Goal: Task Accomplishment & Management: Complete application form

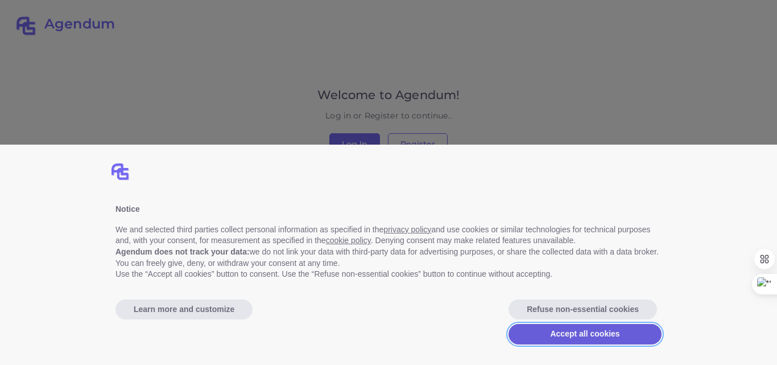
click at [568, 337] on button "Accept all cookies" at bounding box center [585, 334] width 153 height 20
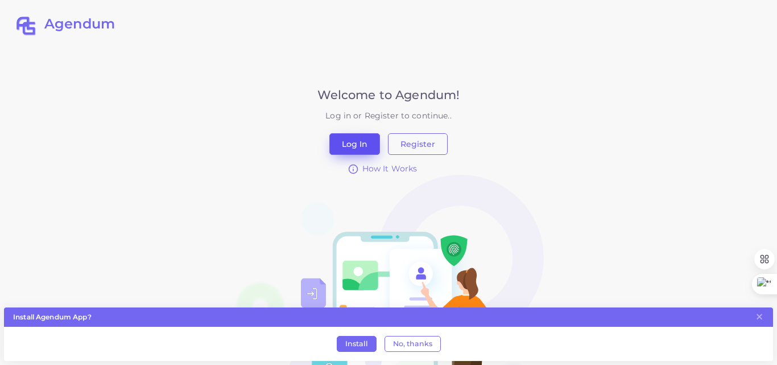
click at [362, 141] on button "Log In" at bounding box center [354, 144] width 51 height 22
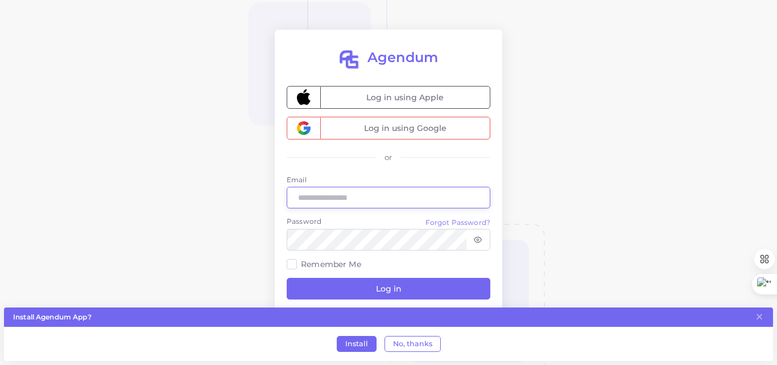
click at [336, 189] on input "Email" at bounding box center [389, 198] width 204 height 22
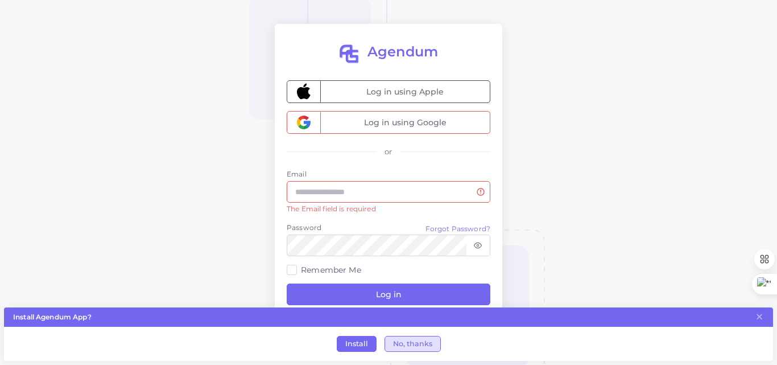
click at [398, 346] on button "No, thanks" at bounding box center [413, 344] width 56 height 16
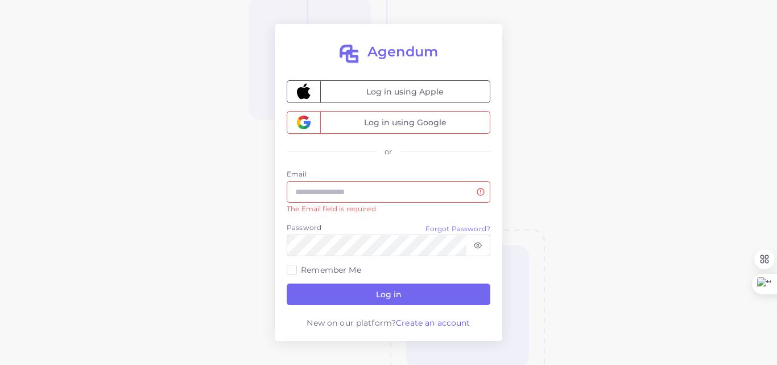
click at [428, 320] on span "Create an account" at bounding box center [433, 323] width 74 height 10
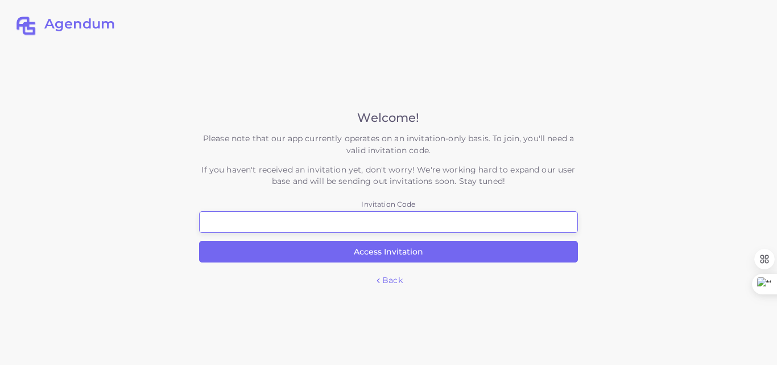
click at [421, 228] on input "Invitation Code" at bounding box center [388, 222] width 379 height 22
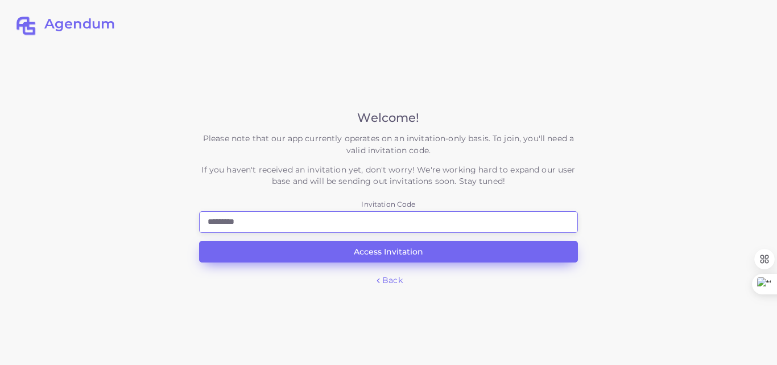
type input "*********"
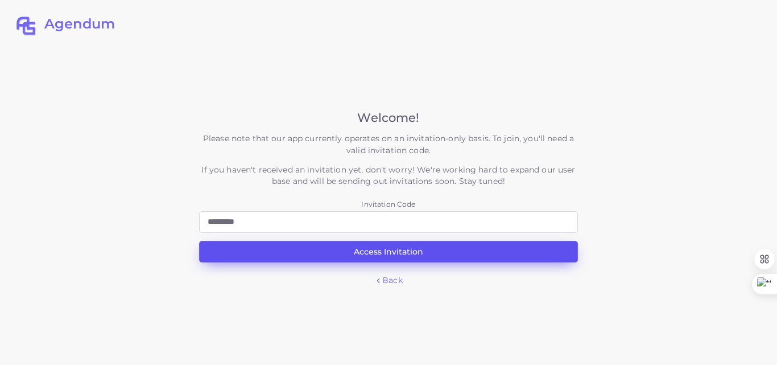
click at [411, 256] on button "Access Invitation" at bounding box center [388, 252] width 379 height 22
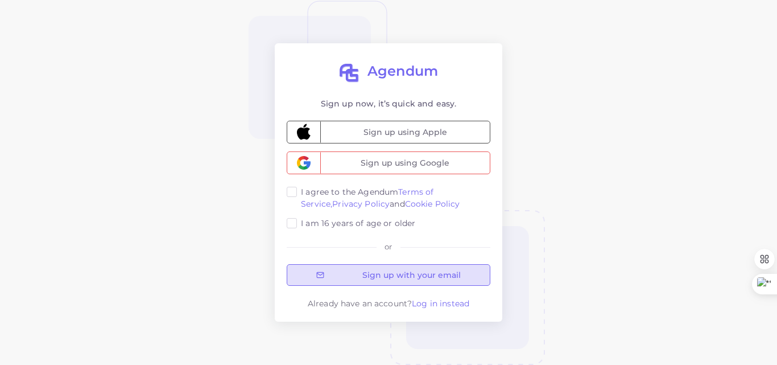
click at [393, 278] on button "Sign up with your email" at bounding box center [389, 275] width 204 height 22
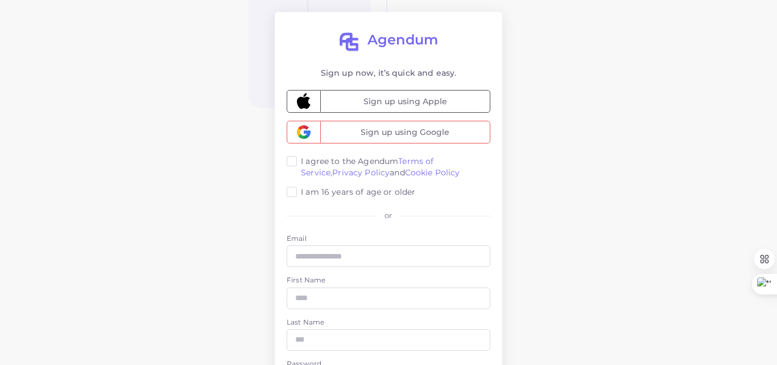
click at [546, 117] on div "Agendum Sign up now, it’s quick and easy. Sign up using Apple Sign up using Goo…" at bounding box center [388, 281] width 777 height 562
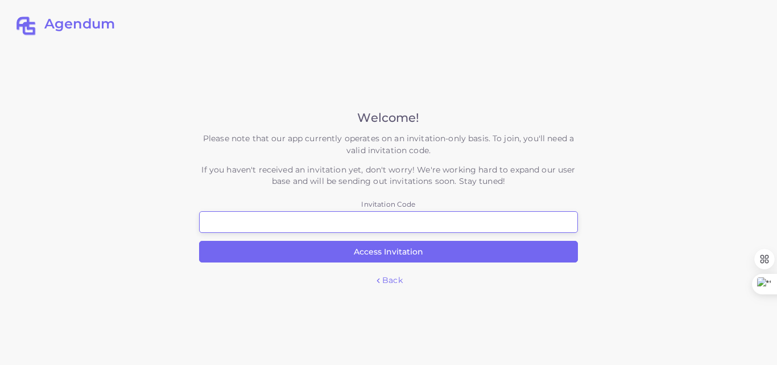
click at [318, 223] on input "Invitation Code" at bounding box center [388, 222] width 379 height 22
type input "*"
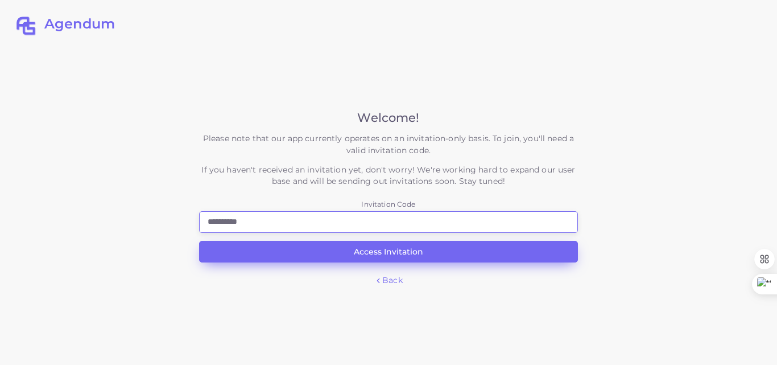
type input "**********"
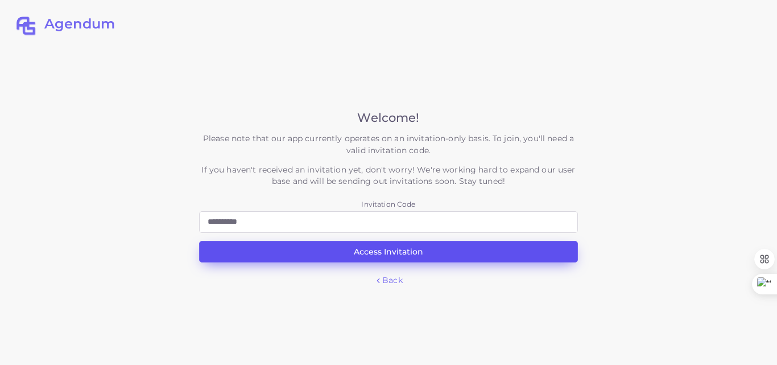
click at [362, 261] on button "Access Invitation" at bounding box center [388, 252] width 379 height 22
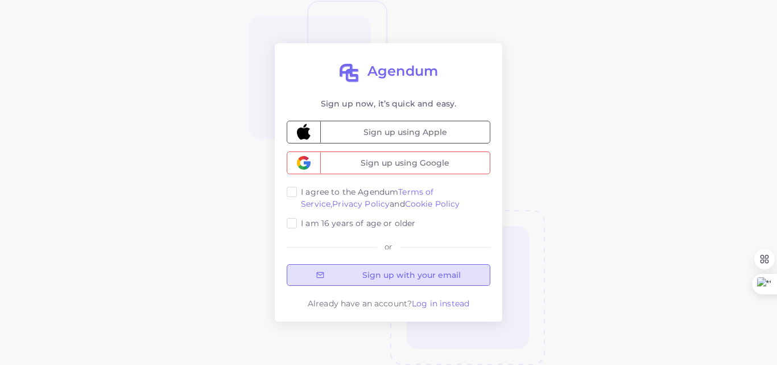
click at [399, 275] on button "Sign up with your email" at bounding box center [389, 275] width 204 height 22
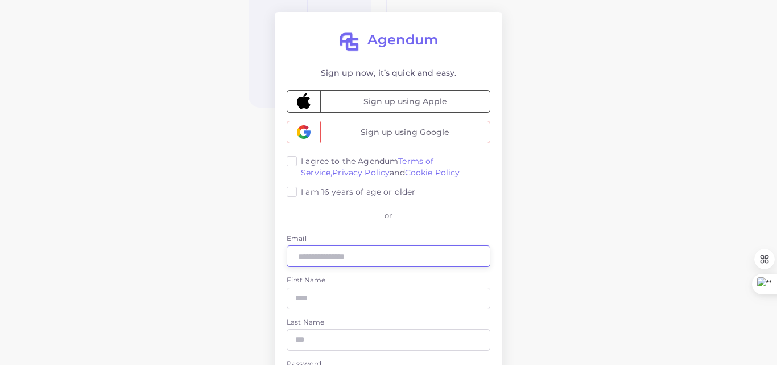
click at [388, 248] on input "Email" at bounding box center [389, 256] width 204 height 22
type input "**********"
type input "*******"
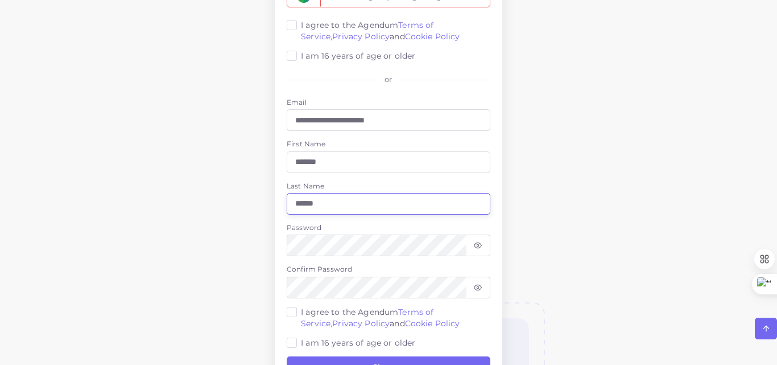
scroll to position [150, 0]
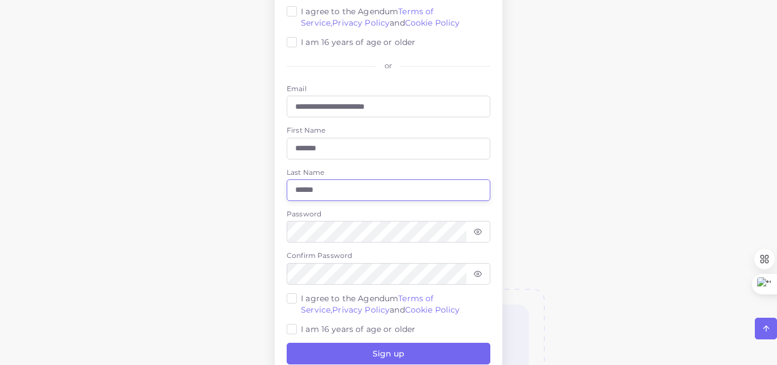
type input "******"
click at [473, 232] on div at bounding box center [478, 232] width 24 height 22
click at [476, 232] on icon at bounding box center [478, 232] width 8 height 8
click at [301, 298] on label "I agree to the Agendum Terms of Service, Privacy Policy and Cookie Policy" at bounding box center [395, 303] width 189 height 23
click at [301, 328] on label "I am 16 years of age or older" at bounding box center [358, 328] width 114 height 11
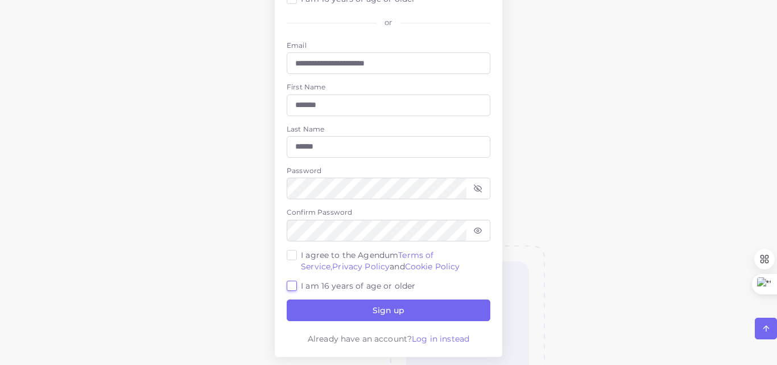
scroll to position [197, 0]
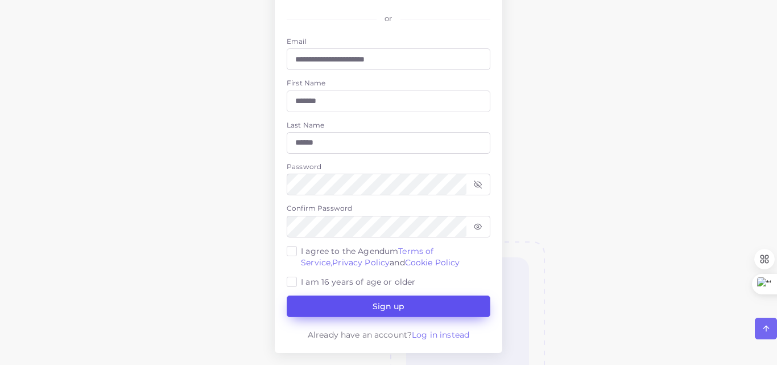
click at [376, 298] on button "Sign up" at bounding box center [389, 306] width 204 height 22
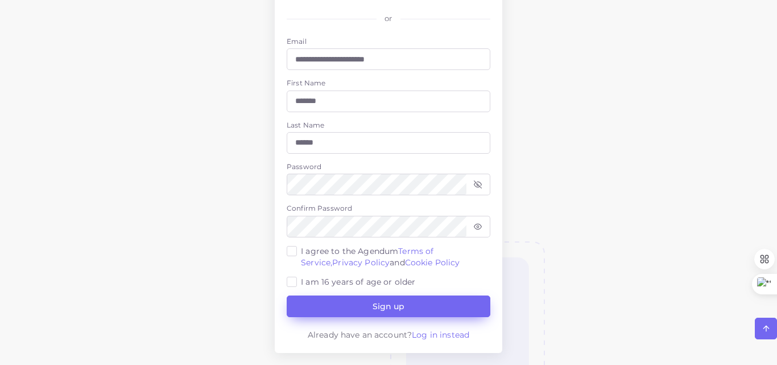
scroll to position [0, 0]
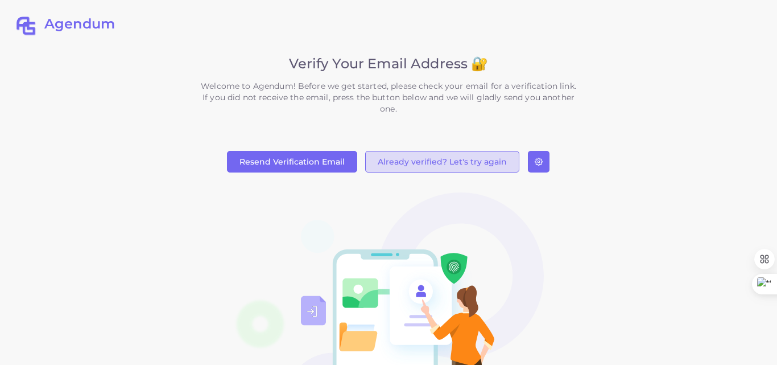
click at [431, 164] on button "Already verified? Let's try again" at bounding box center [442, 162] width 154 height 22
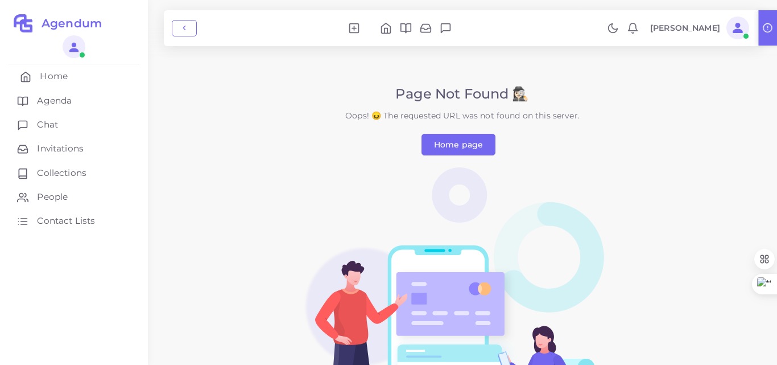
click at [79, 79] on link "Home" at bounding box center [74, 76] width 131 height 24
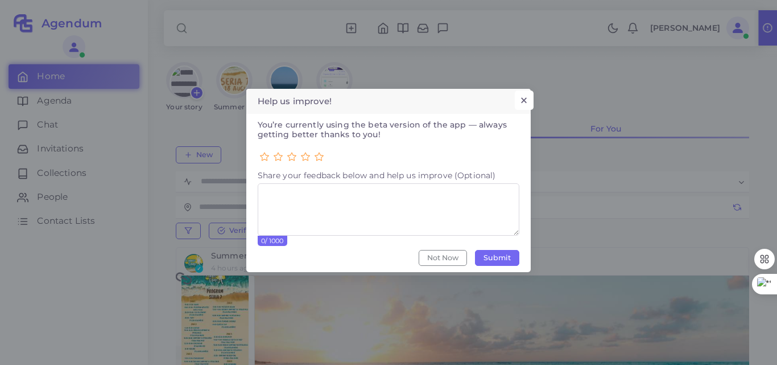
click at [523, 97] on button "×" at bounding box center [524, 99] width 19 height 19
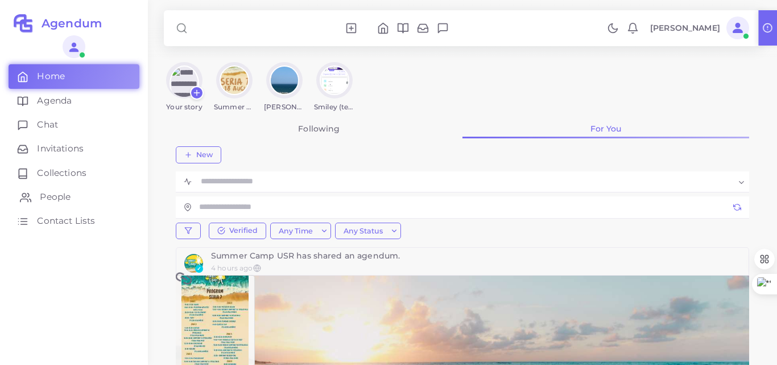
click at [60, 195] on span "People" at bounding box center [55, 197] width 31 height 13
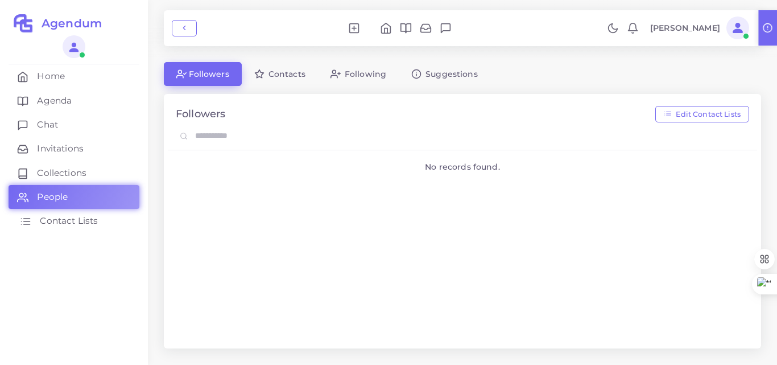
click at [89, 214] on link "Contact Lists" at bounding box center [74, 221] width 131 height 24
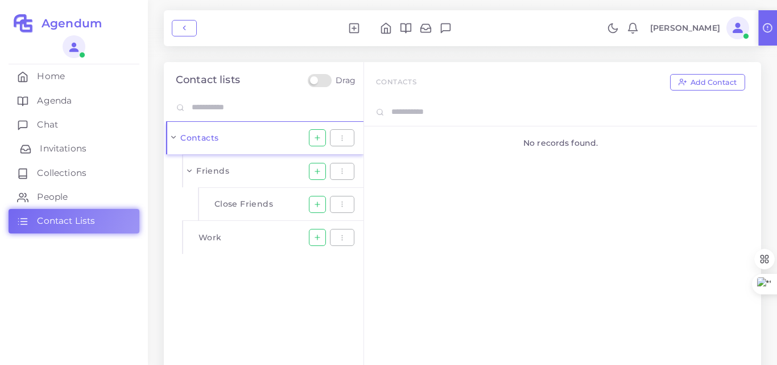
click at [81, 143] on span "Invitations" at bounding box center [63, 148] width 47 height 13
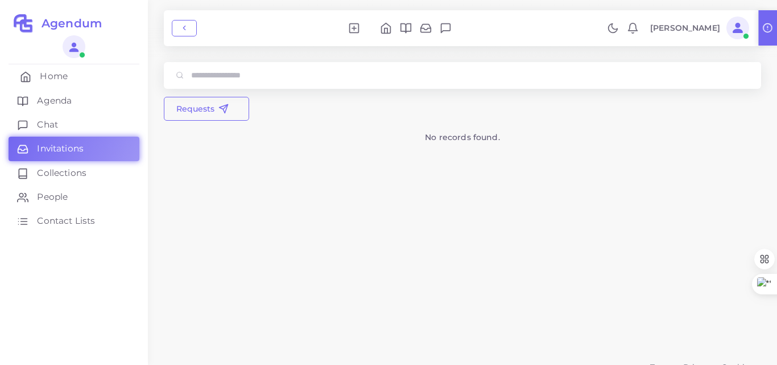
click at [98, 71] on link "Home" at bounding box center [74, 76] width 131 height 24
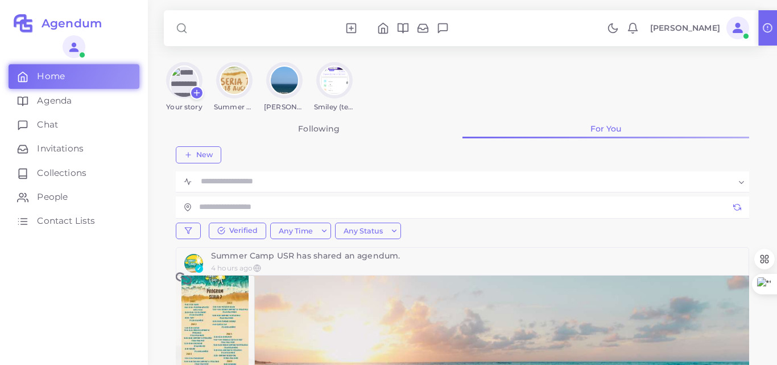
click at [30, 24] on img at bounding box center [23, 24] width 20 height 20
click at [194, 158] on button "New" at bounding box center [199, 154] width 46 height 17
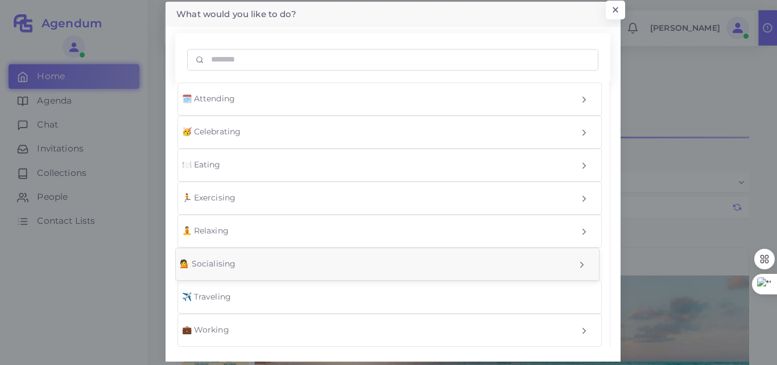
scroll to position [10, 0]
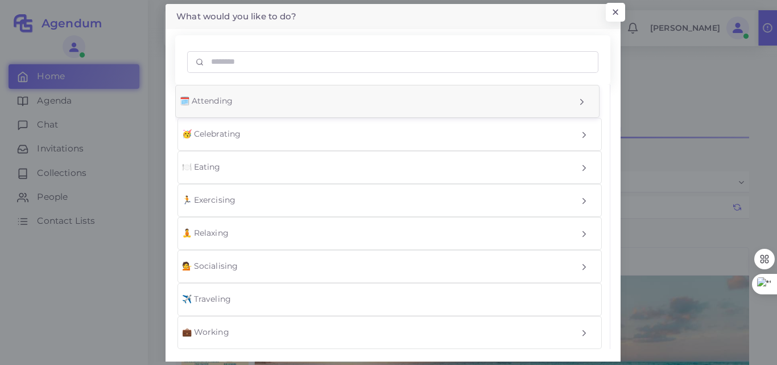
click at [303, 104] on div "🗓️ Attending" at bounding box center [371, 101] width 390 height 12
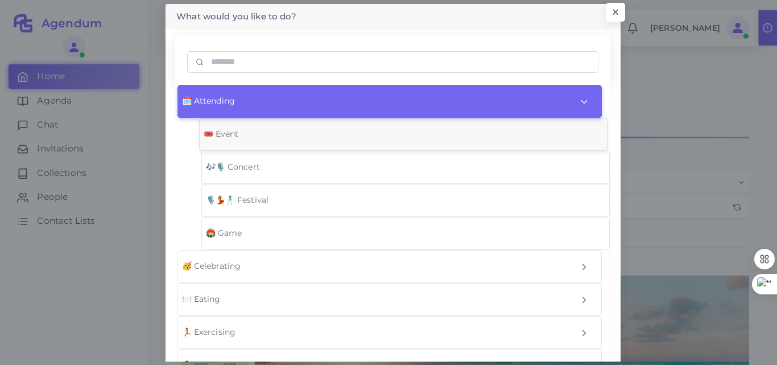
click at [312, 143] on li "🎟️ Event" at bounding box center [404, 134] width 408 height 20
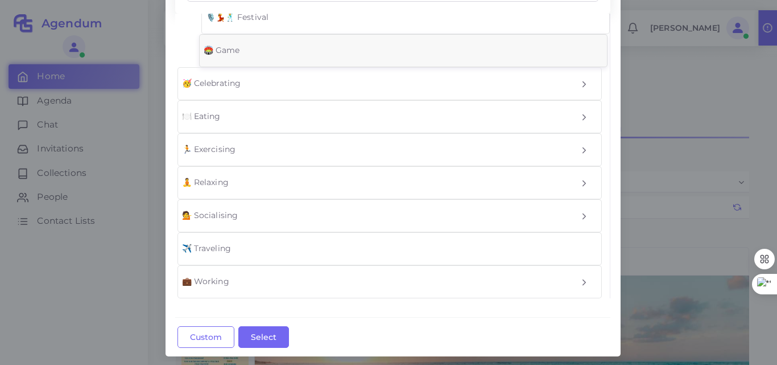
scroll to position [90, 0]
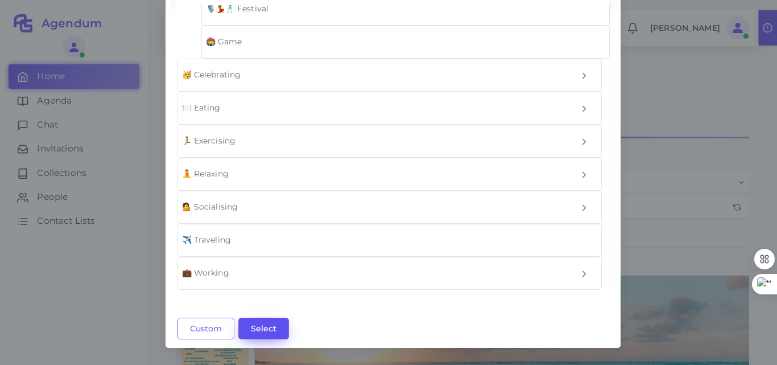
click at [257, 332] on button "Select" at bounding box center [263, 329] width 51 height 22
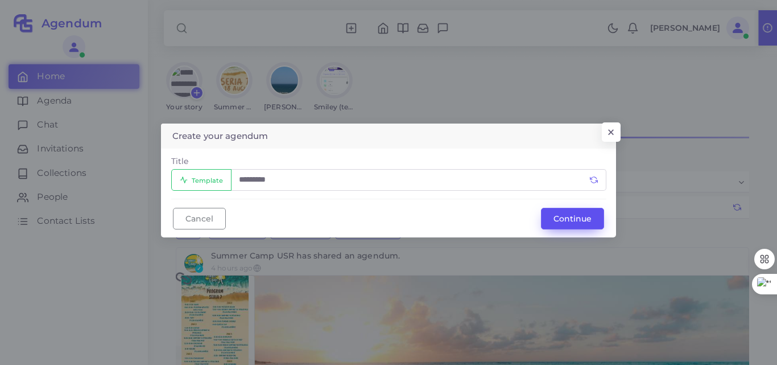
scroll to position [0, 0]
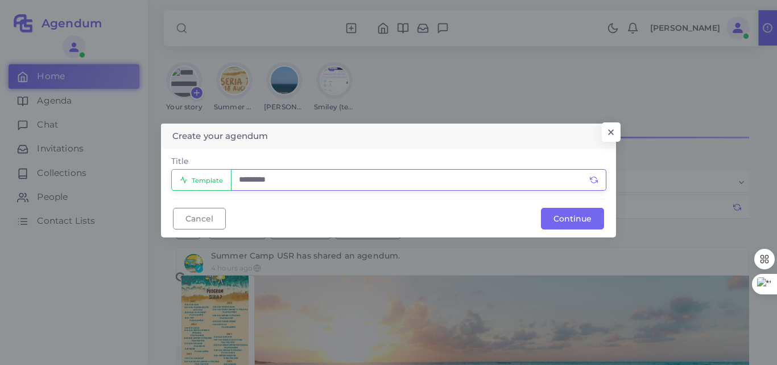
click at [327, 172] on input "*********" at bounding box center [419, 180] width 376 height 22
type input "**********"
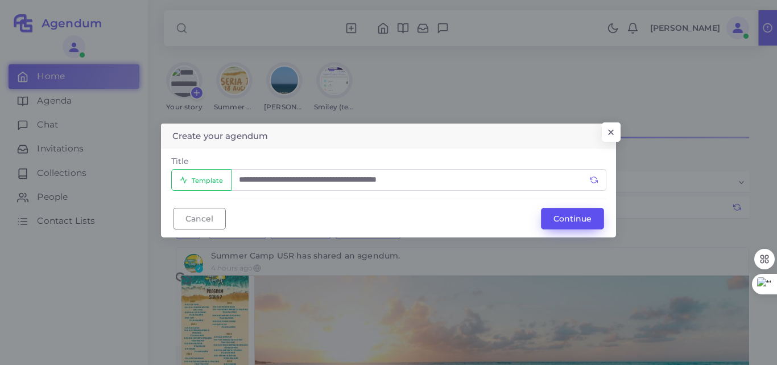
click at [551, 213] on button "Continue" at bounding box center [572, 219] width 63 height 22
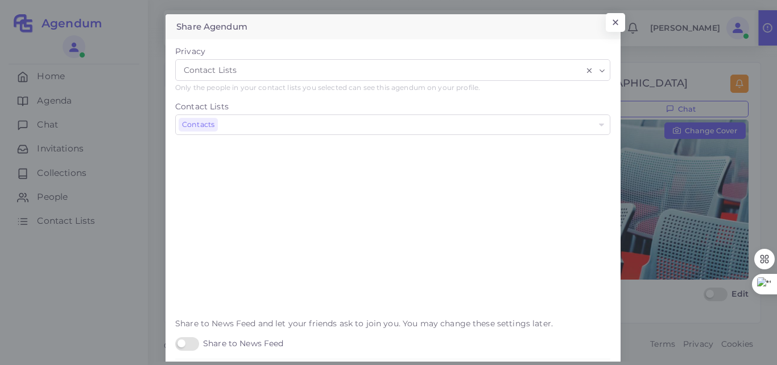
click at [599, 73] on icon "Search for option" at bounding box center [602, 71] width 9 height 9
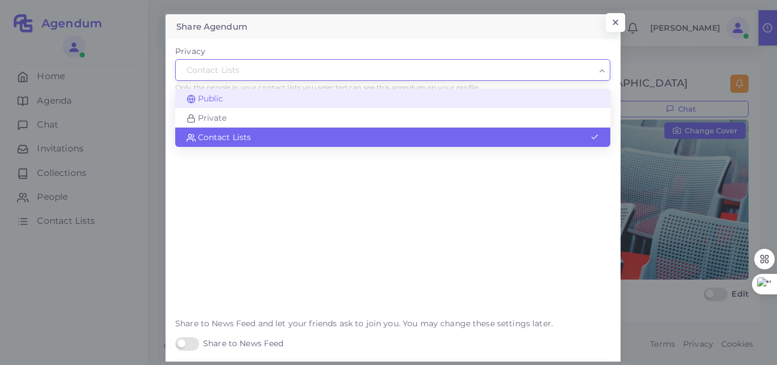
click at [440, 97] on div "Privacy Contact Lists Loading... Public Private Contact Lists Only the people i…" at bounding box center [392, 73] width 451 height 55
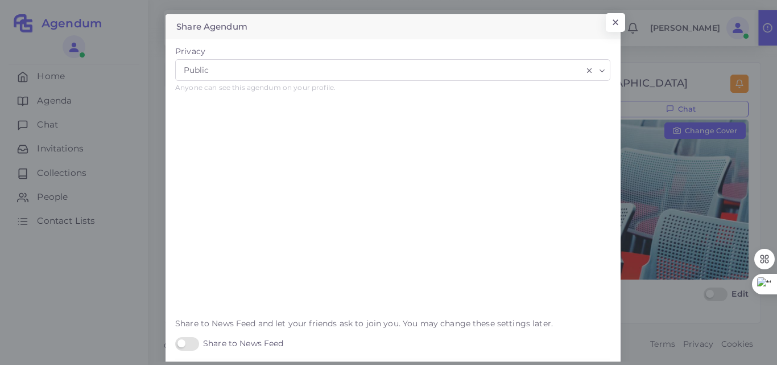
scroll to position [54, 0]
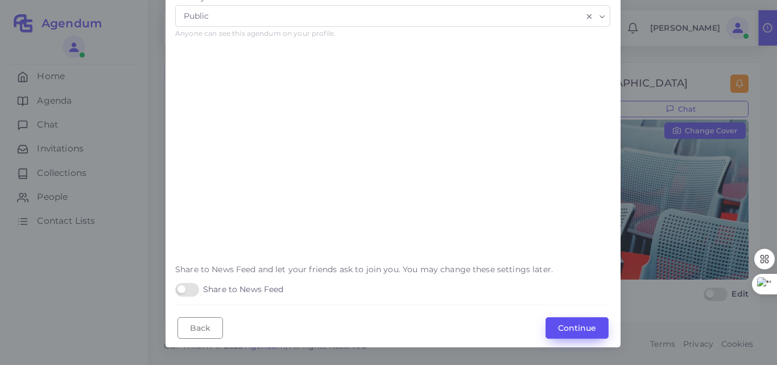
click at [570, 323] on button "Continue" at bounding box center [577, 328] width 63 height 22
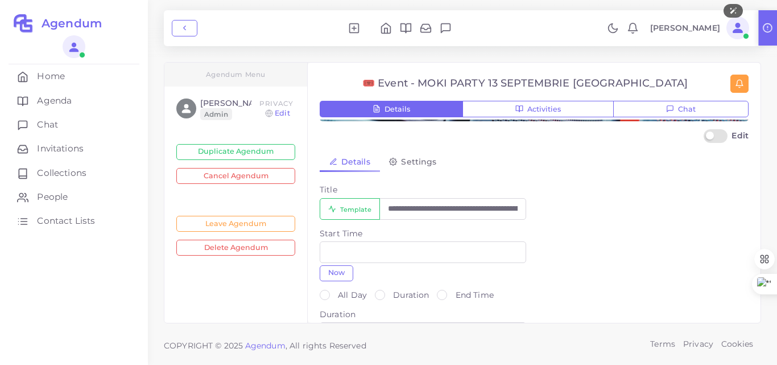
scroll to position [150, 0]
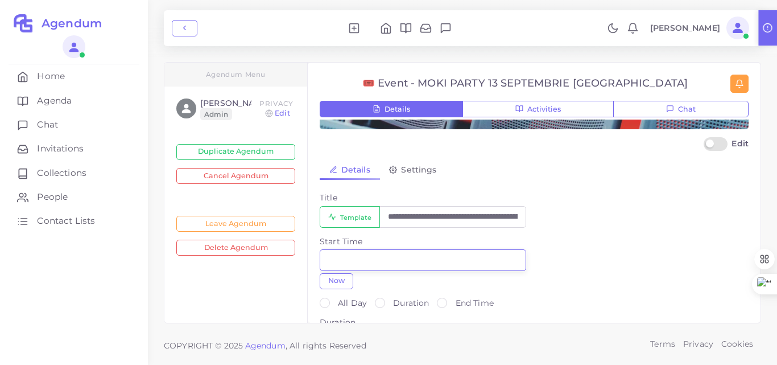
type input "**"
type input "**********"
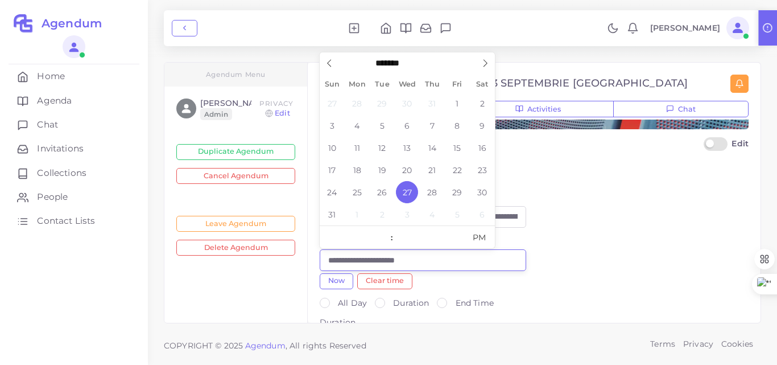
click at [413, 269] on input "**********" at bounding box center [423, 260] width 207 height 22
click at [489, 65] on span at bounding box center [485, 59] width 19 height 19
select select "*"
click at [485, 124] on span "13" at bounding box center [482, 125] width 22 height 22
type input "**********"
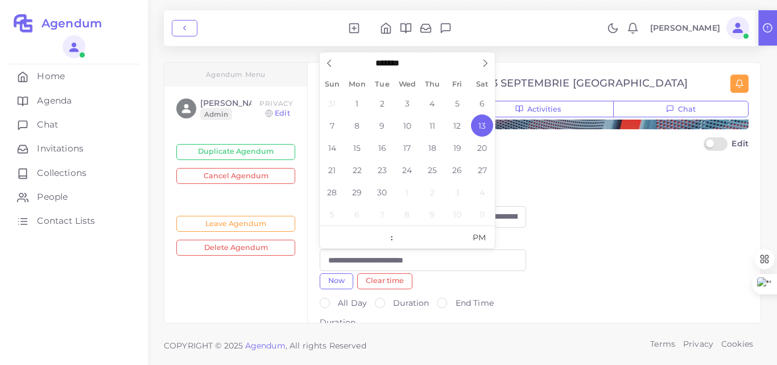
click at [533, 274] on div "**********" at bounding box center [423, 266] width 222 height 61
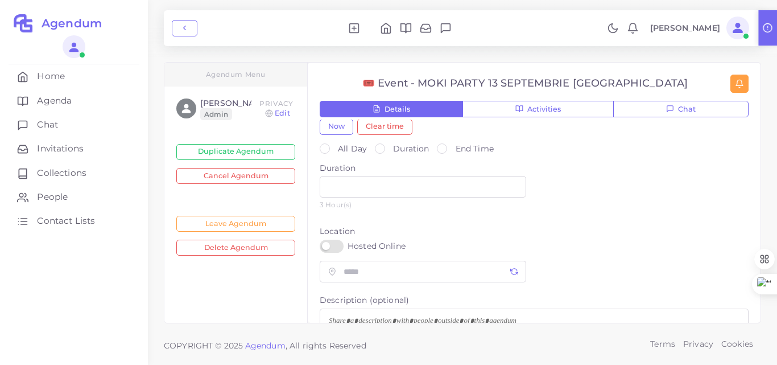
scroll to position [306, 0]
click at [394, 182] on input "*" at bounding box center [423, 185] width 207 height 22
click at [452, 145] on label "End Time" at bounding box center [477, 146] width 50 height 11
type input "**********"
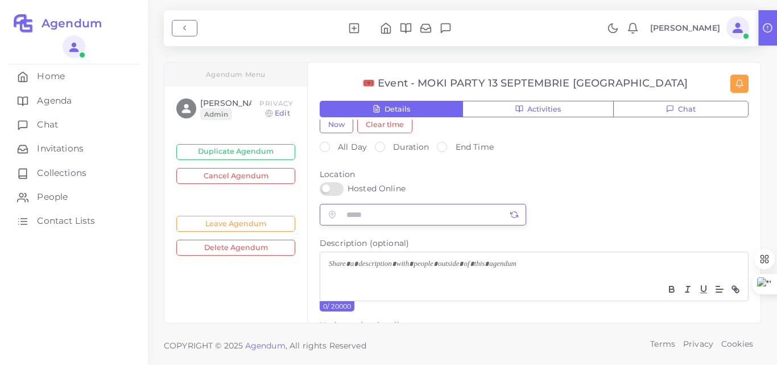
click at [352, 216] on input "text" at bounding box center [435, 215] width 183 height 22
type input "**********"
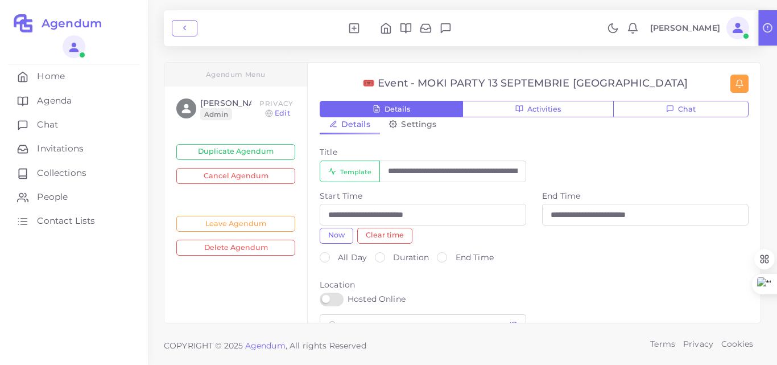
scroll to position [190, 0]
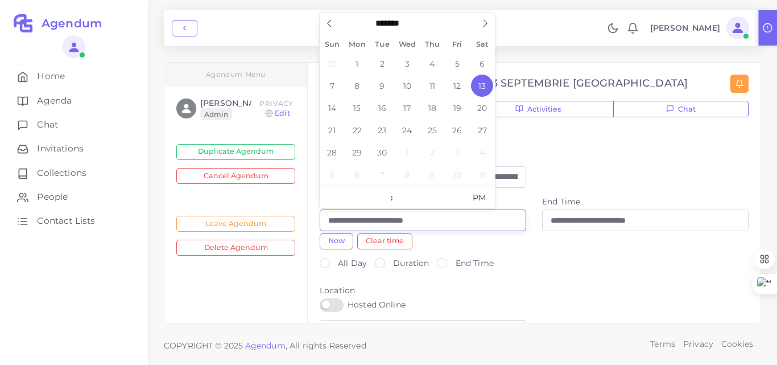
click at [476, 227] on input "**********" at bounding box center [423, 220] width 207 height 22
click at [386, 190] on span at bounding box center [386, 191] width 8 height 11
type input "**"
type input "**********"
click at [382, 189] on span at bounding box center [386, 191] width 8 height 11
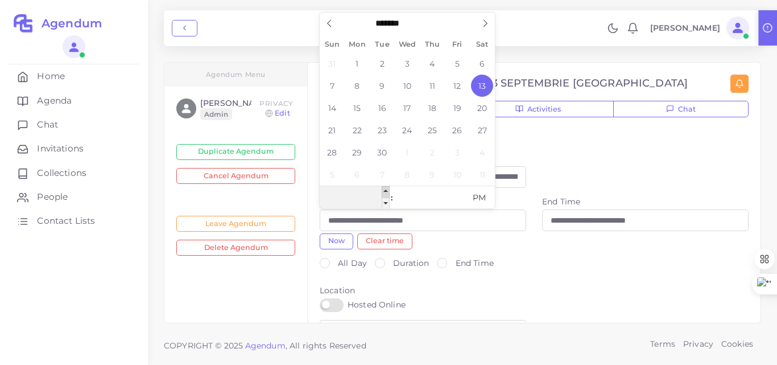
type input "**"
type input "**********"
click at [461, 189] on span at bounding box center [459, 191] width 8 height 11
type input "**"
type input "**********"
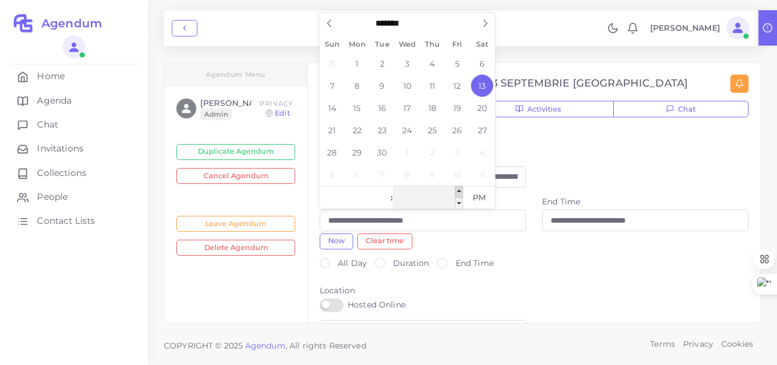
click at [461, 189] on span at bounding box center [459, 191] width 8 height 11
type input "**"
type input "**********"
click at [461, 189] on span at bounding box center [459, 191] width 8 height 11
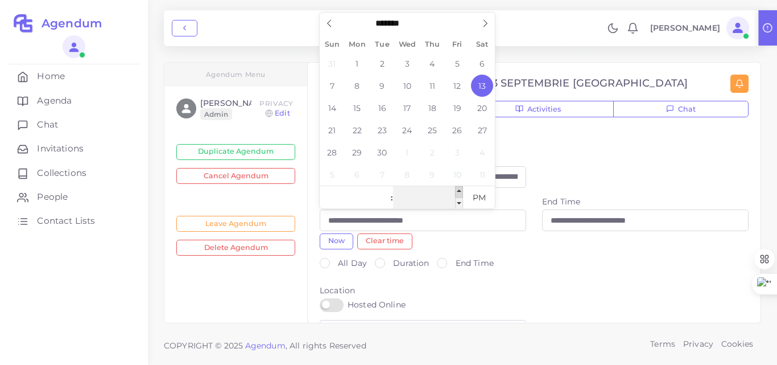
type input "**"
type input "**********"
click at [461, 199] on span at bounding box center [459, 202] width 8 height 11
type input "**"
type input "**********"
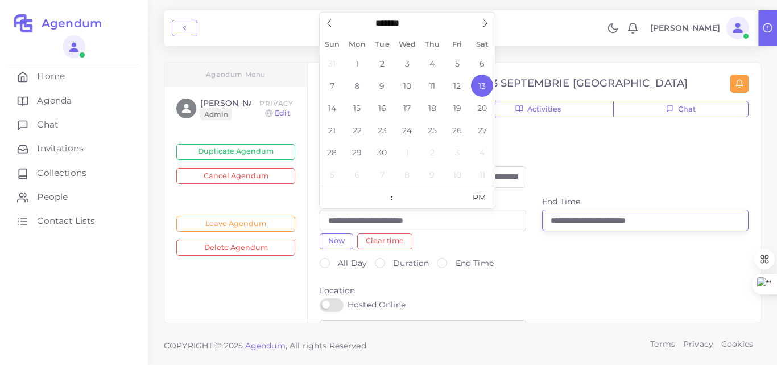
click at [652, 217] on input "**********" at bounding box center [645, 220] width 207 height 22
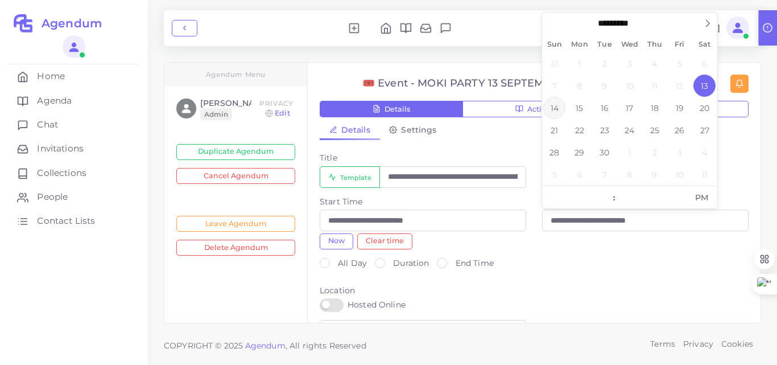
click at [556, 108] on span "14" at bounding box center [554, 108] width 22 height 22
type input "**********"
click at [681, 201] on span at bounding box center [682, 202] width 8 height 11
type input "**"
type input "**********"
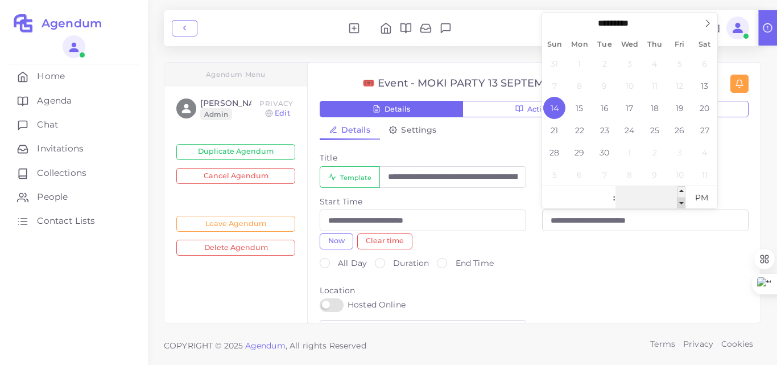
click at [681, 201] on span at bounding box center [682, 202] width 8 height 11
type input "**"
click at [704, 197] on span "PM" at bounding box center [701, 197] width 31 height 23
type input "**********"
click at [608, 203] on span at bounding box center [608, 202] width 8 height 11
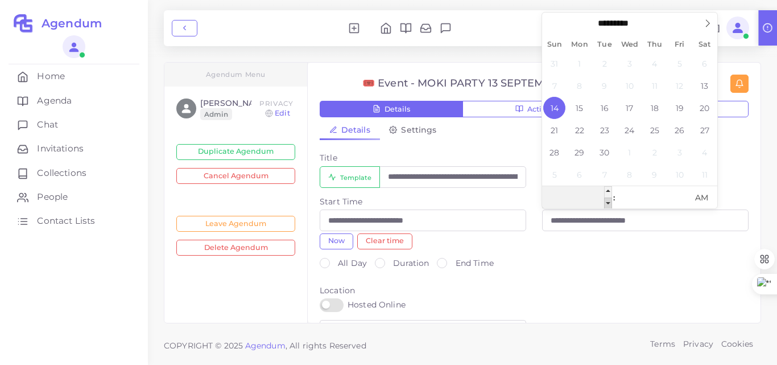
type input "**"
type input "**********"
click at [608, 203] on span at bounding box center [608, 202] width 8 height 11
type input "**"
type input "**********"
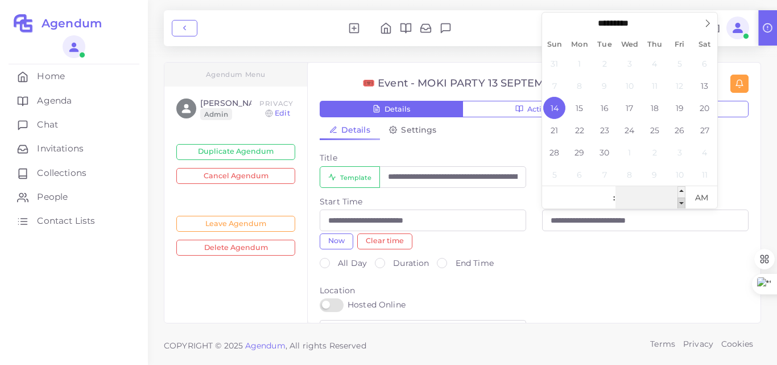
click at [684, 204] on span at bounding box center [682, 202] width 8 height 11
type input "**"
type input "**********"
click at [684, 204] on span at bounding box center [682, 202] width 8 height 11
type input "**"
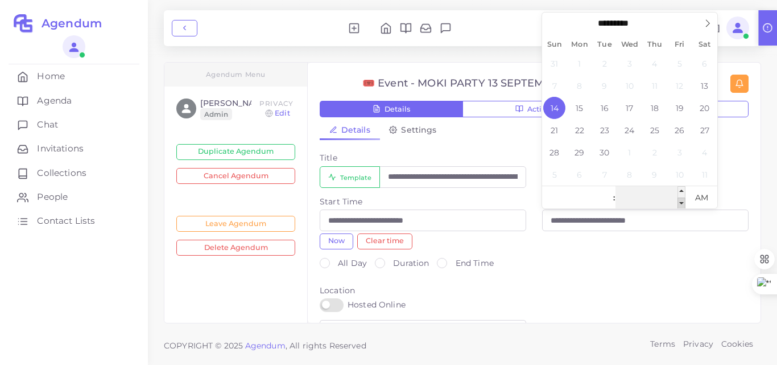
type input "**********"
click at [684, 204] on span at bounding box center [682, 202] width 8 height 11
type input "**"
type input "**********"
click at [684, 204] on span at bounding box center [682, 202] width 8 height 11
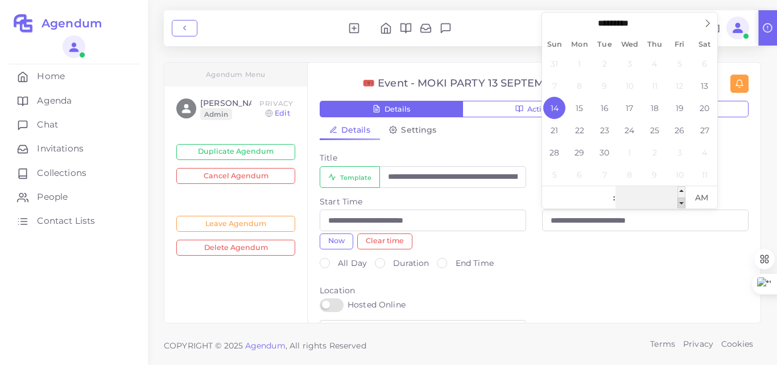
type input "**"
type input "**********"
click at [684, 204] on span at bounding box center [682, 202] width 8 height 11
type input "**"
type input "**********"
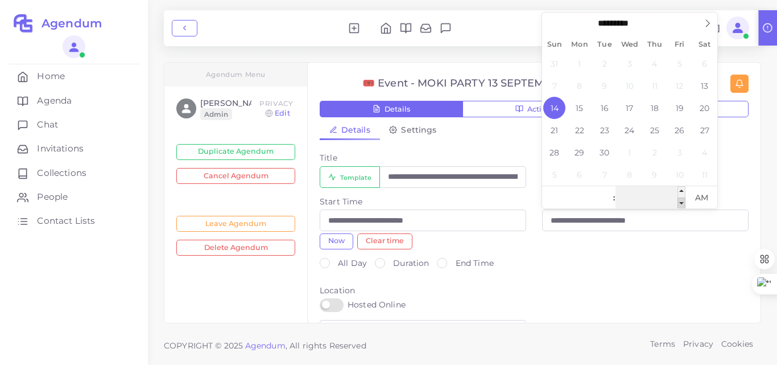
click at [684, 204] on span at bounding box center [682, 202] width 8 height 11
type input "**"
type input "**********"
click at [684, 204] on span at bounding box center [682, 202] width 8 height 11
type input "**"
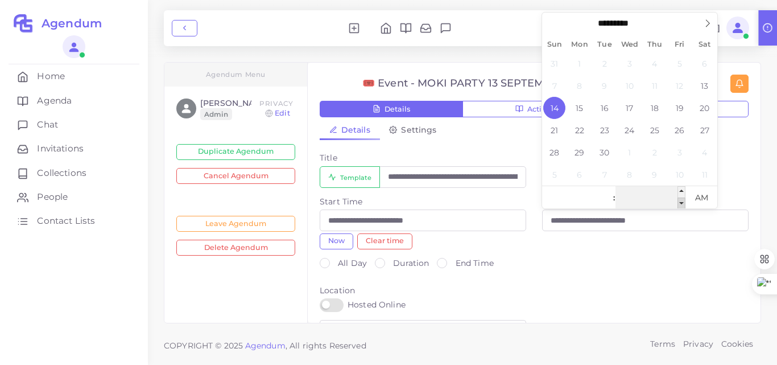
type input "**********"
click at [684, 204] on span at bounding box center [682, 202] width 8 height 11
type input "**"
type input "**********"
click at [607, 269] on div "All Day Duration End Time" at bounding box center [534, 266] width 445 height 19
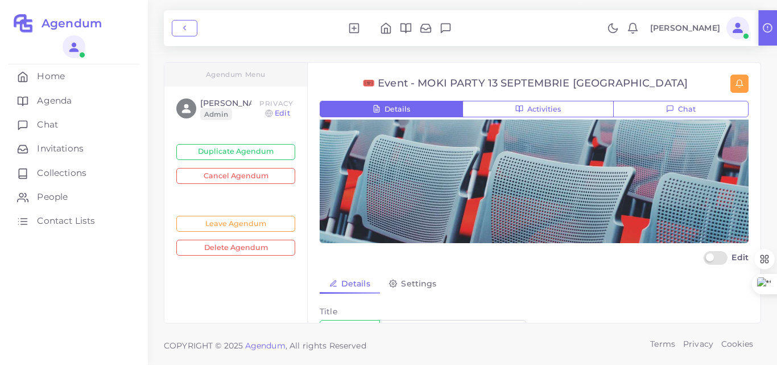
scroll to position [0, 0]
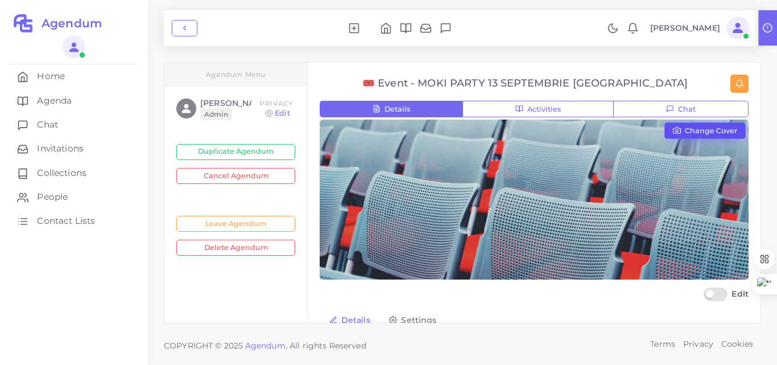
click at [700, 134] on span "Change Cover" at bounding box center [711, 130] width 52 height 7
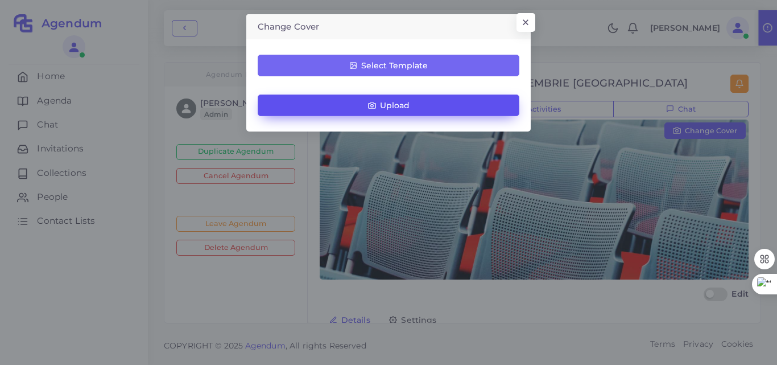
click at [407, 106] on span "Upload" at bounding box center [395, 105] width 30 height 8
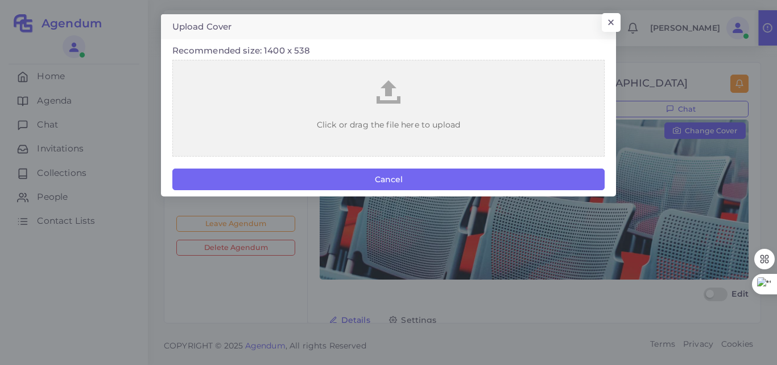
click at [493, 134] on span "Click or drag the file here to upload" at bounding box center [389, 125] width 392 height 34
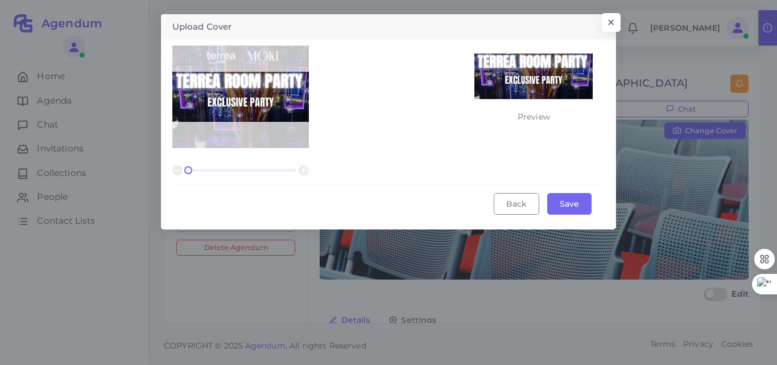
drag, startPoint x: 263, startPoint y: 89, endPoint x: 259, endPoint y: 124, distance: 34.9
click at [259, 124] on div at bounding box center [240, 97] width 137 height 102
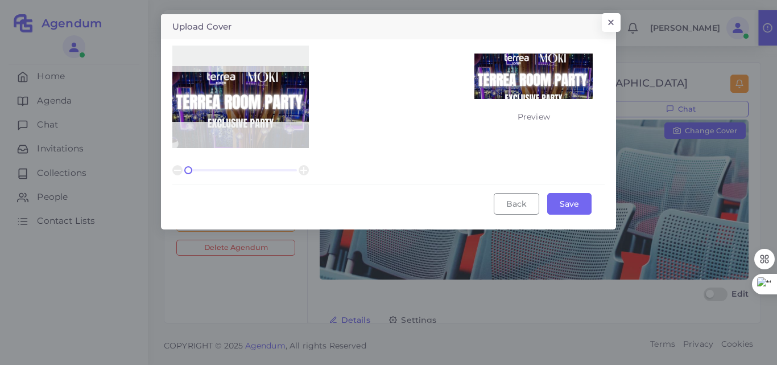
drag, startPoint x: 263, startPoint y: 100, endPoint x: 260, endPoint y: 130, distance: 30.3
click at [260, 130] on div at bounding box center [240, 97] width 137 height 102
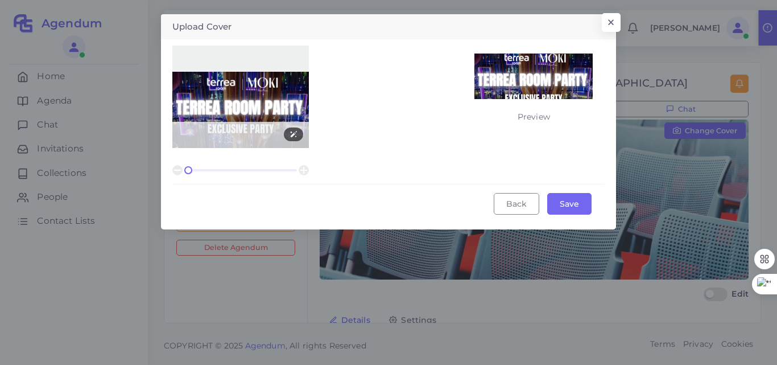
drag, startPoint x: 267, startPoint y: 93, endPoint x: 267, endPoint y: 102, distance: 8.6
click at [267, 102] on img at bounding box center [240, 156] width 137 height 168
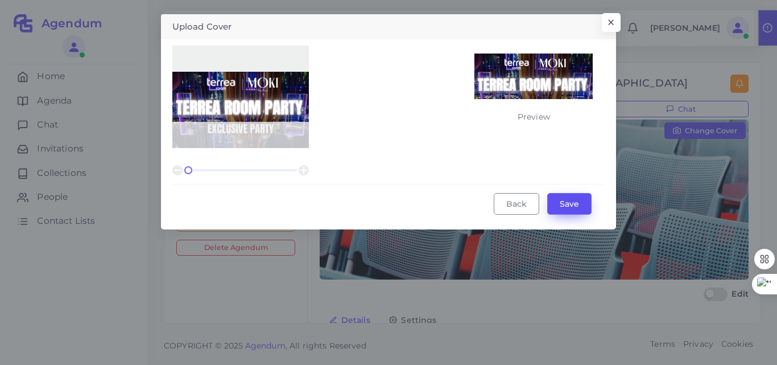
click at [578, 204] on button "Save" at bounding box center [569, 204] width 44 height 22
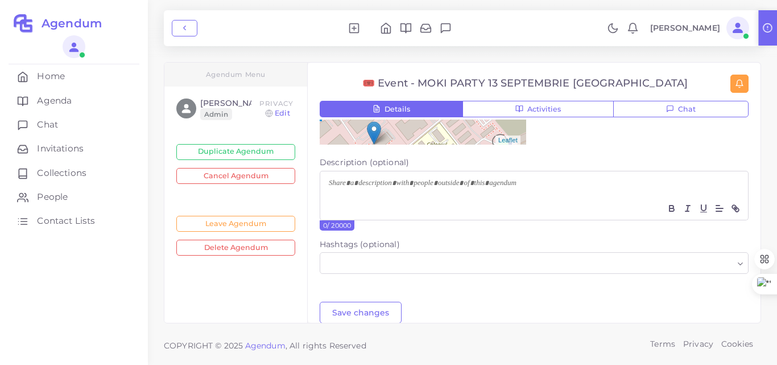
scroll to position [569, 0]
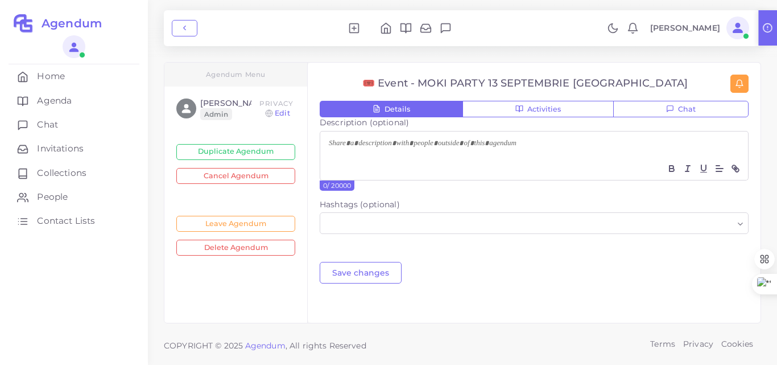
click at [413, 141] on p at bounding box center [534, 144] width 411 height 12
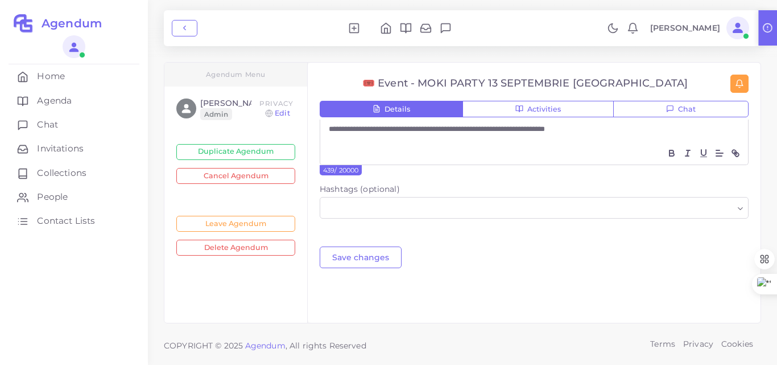
scroll to position [745, 0]
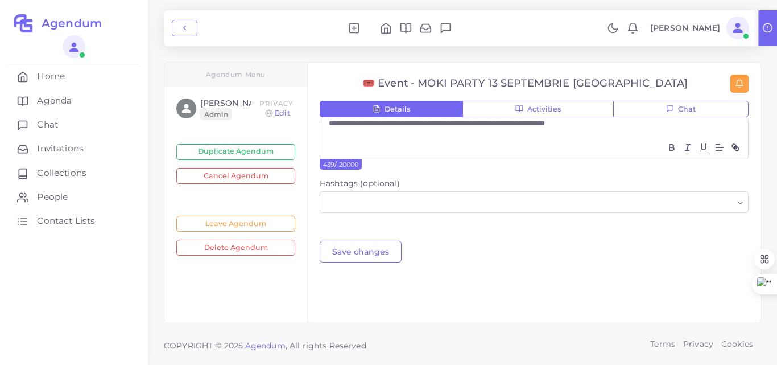
click at [383, 198] on input "Search for option" at bounding box center [527, 202] width 412 height 15
click at [401, 204] on input "Search for option" at bounding box center [551, 202] width 365 height 15
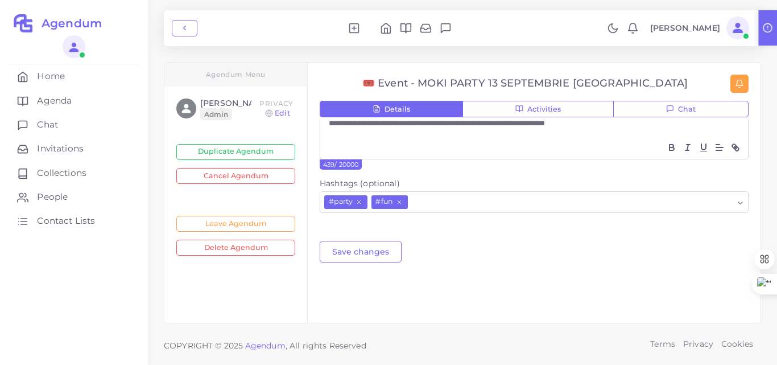
click at [460, 201] on input "Search for option" at bounding box center [571, 202] width 324 height 15
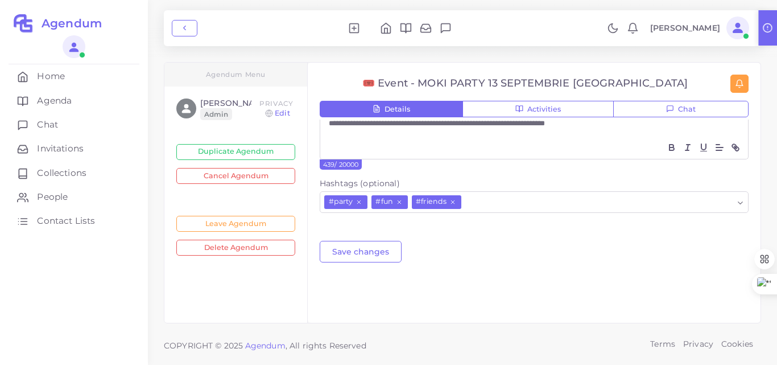
click at [492, 202] on input "Search for option" at bounding box center [598, 202] width 271 height 15
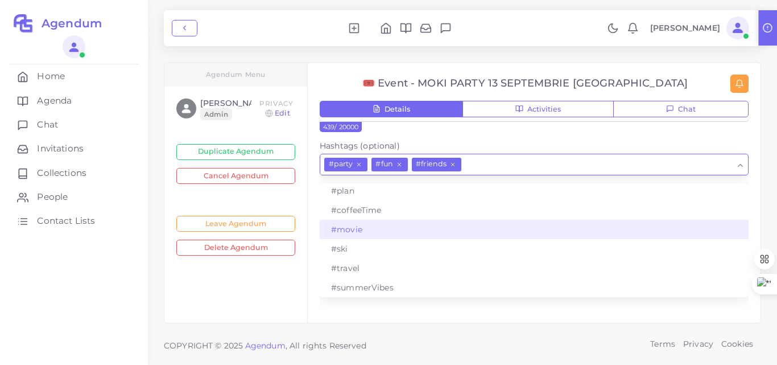
scroll to position [784, 0]
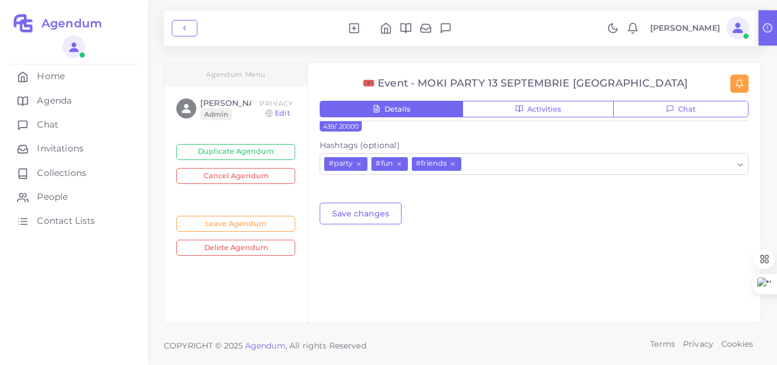
click at [381, 314] on div "**********" at bounding box center [534, 229] width 429 height 220
click at [520, 104] on button "Activities" at bounding box center [538, 109] width 151 height 17
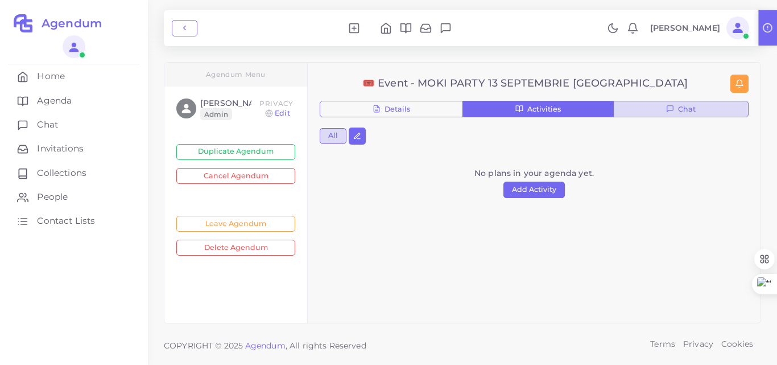
click at [685, 110] on span "Chat" at bounding box center [687, 109] width 18 height 7
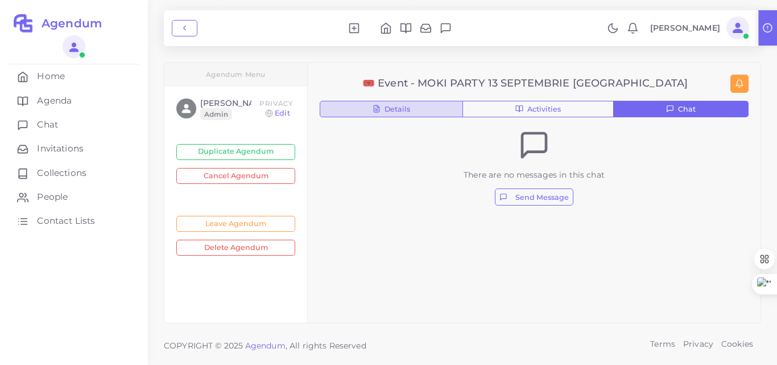
click at [415, 101] on button "Details" at bounding box center [391, 109] width 143 height 17
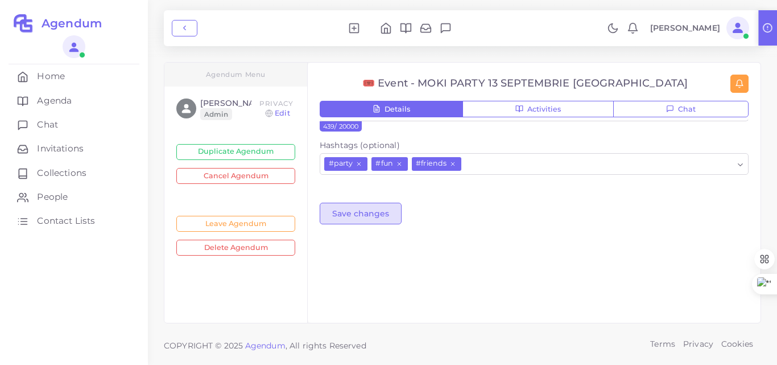
click at [370, 220] on button "Save changes" at bounding box center [361, 214] width 82 height 22
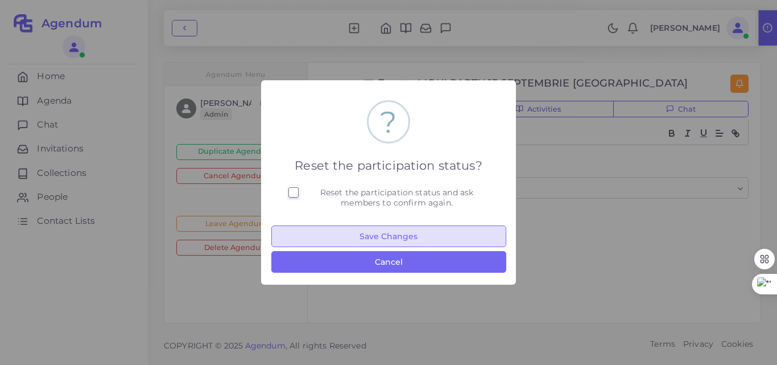
click at [385, 238] on button "Save Changes" at bounding box center [388, 236] width 235 height 22
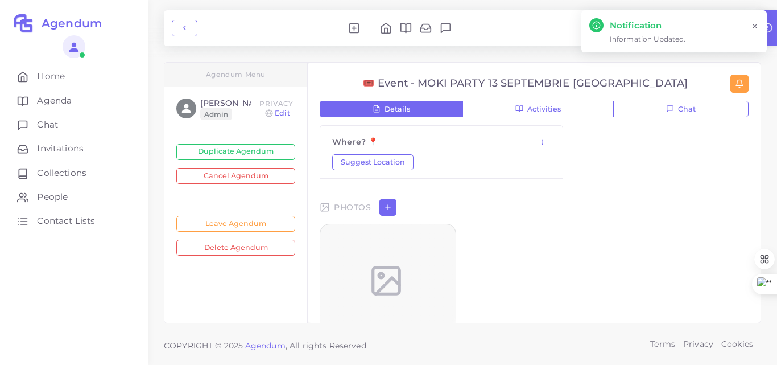
scroll to position [0, 0]
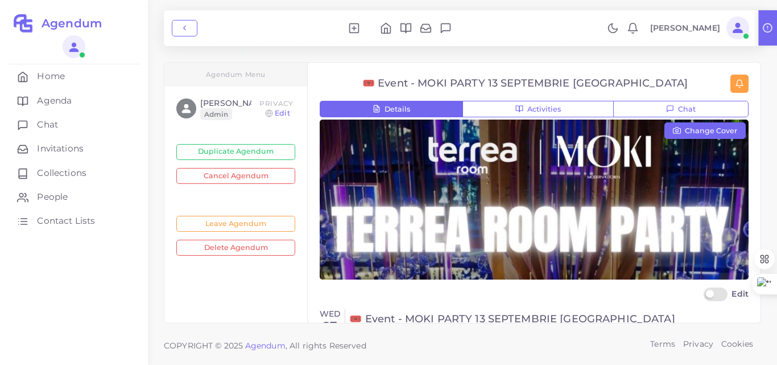
click at [737, 26] on icon "person fill" at bounding box center [738, 28] width 10 height 10
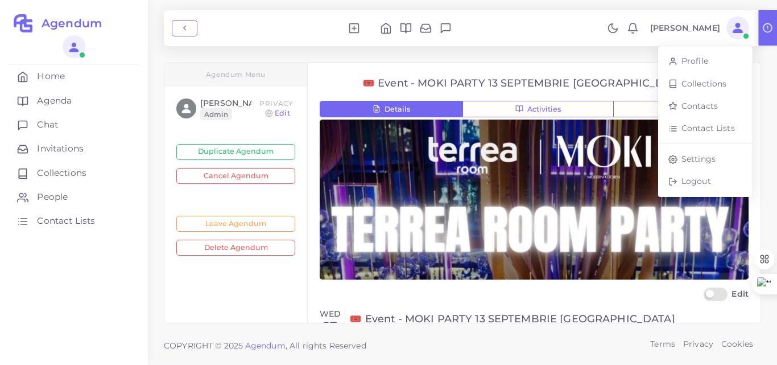
click at [511, 31] on div at bounding box center [473, 28] width 258 height 13
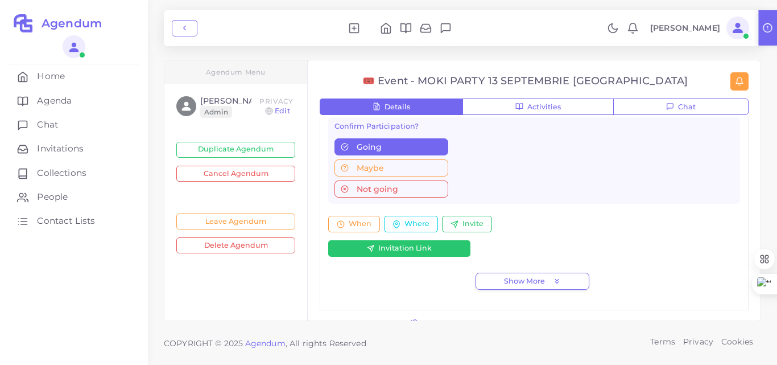
scroll to position [444, 0]
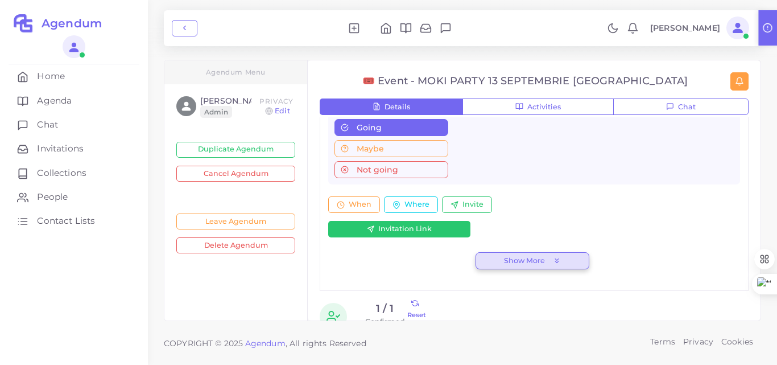
click at [546, 265] on div "Show More" at bounding box center [532, 261] width 101 height 8
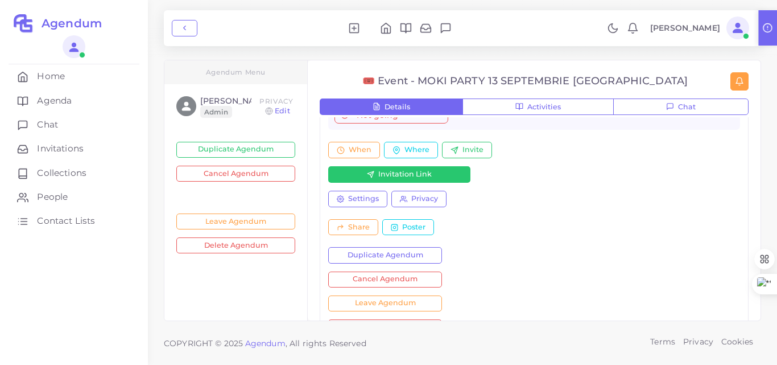
scroll to position [495, 0]
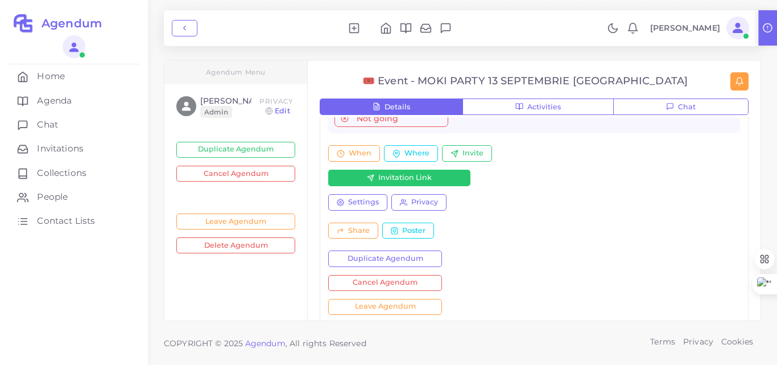
click at [284, 113] on link "Edit" at bounding box center [282, 111] width 15 height 10
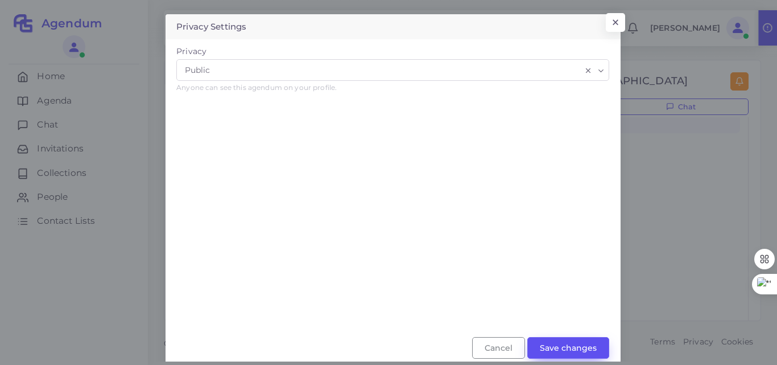
click at [574, 348] on button "Save changes" at bounding box center [568, 348] width 82 height 22
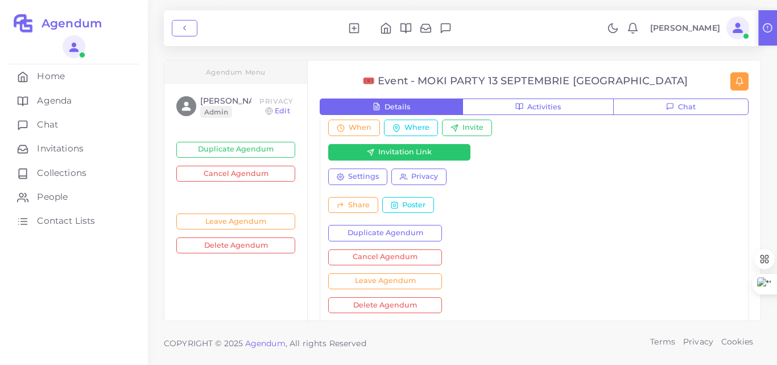
scroll to position [522, 0]
click at [432, 159] on button "Invitation Link" at bounding box center [399, 151] width 142 height 17
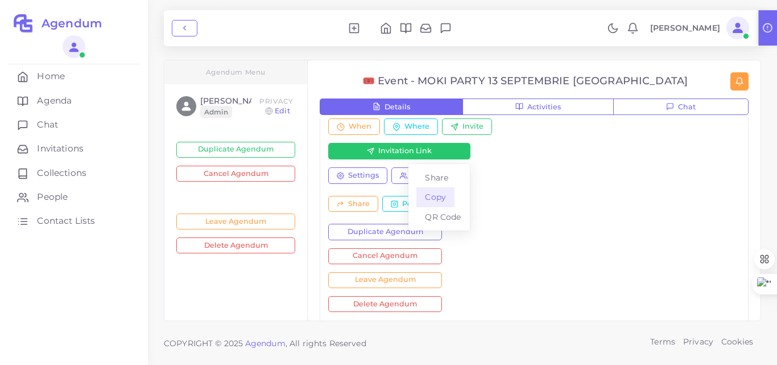
click at [444, 207] on link "Copy" at bounding box center [436, 197] width 38 height 19
click at [371, 212] on button "Share" at bounding box center [353, 204] width 50 height 17
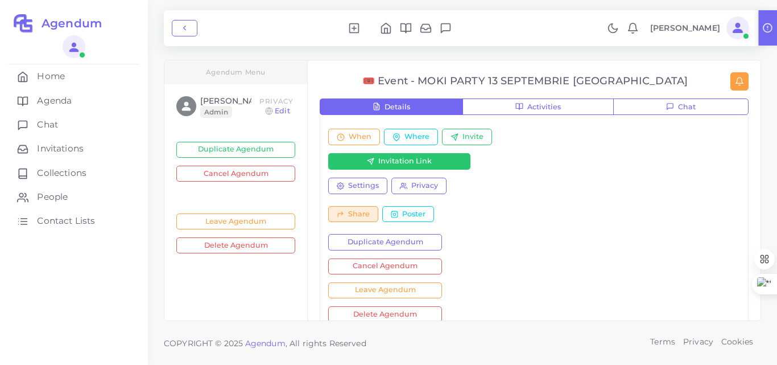
scroll to position [502, 0]
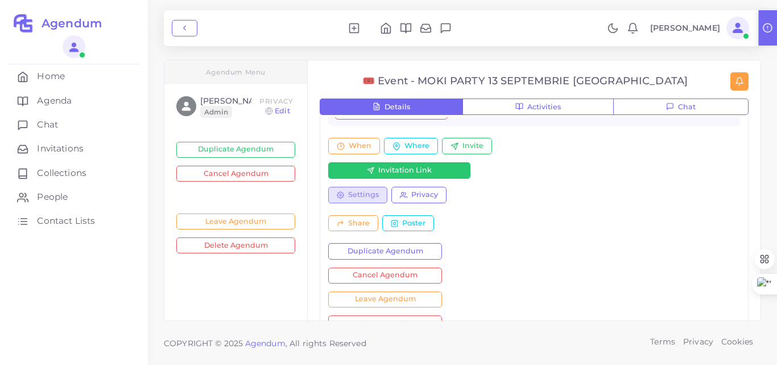
click at [386, 203] on button "Settings" at bounding box center [357, 195] width 59 height 17
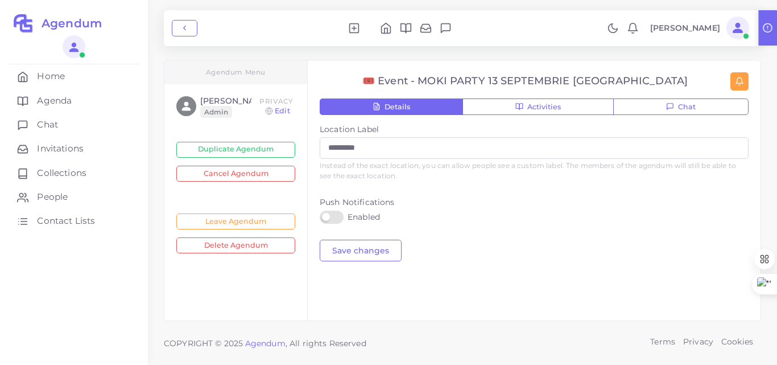
scroll to position [433, 0]
click at [376, 249] on button "Save changes" at bounding box center [361, 251] width 82 height 22
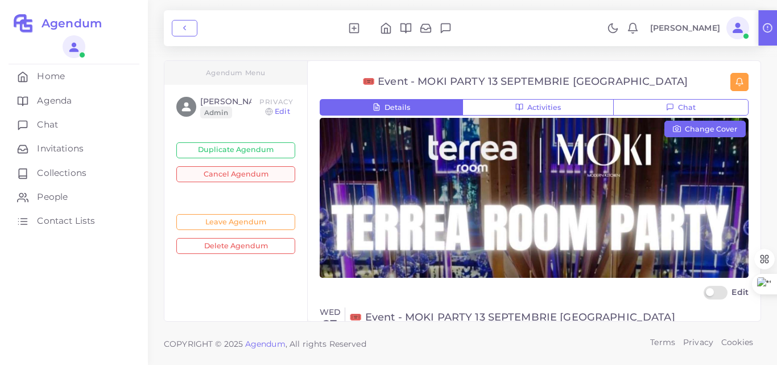
scroll to position [2, 0]
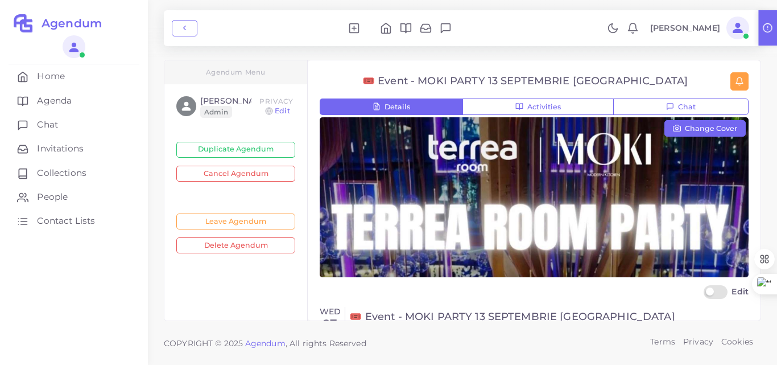
click at [392, 27] on icon at bounding box center [386, 28] width 12 height 12
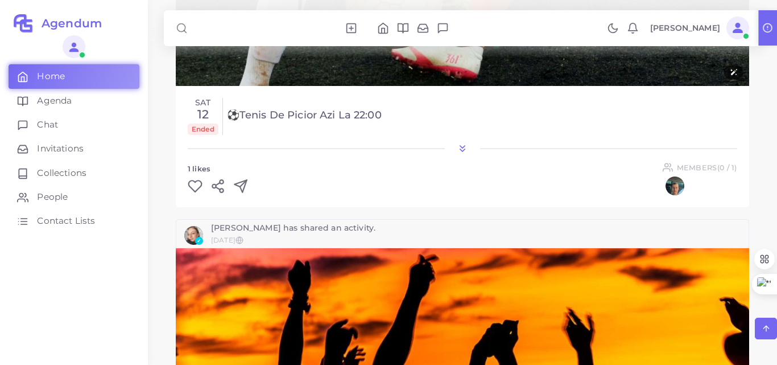
scroll to position [4211, 0]
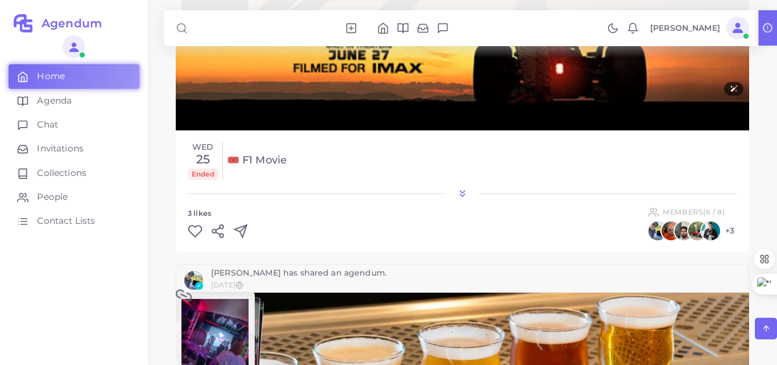
scroll to position [7077, 0]
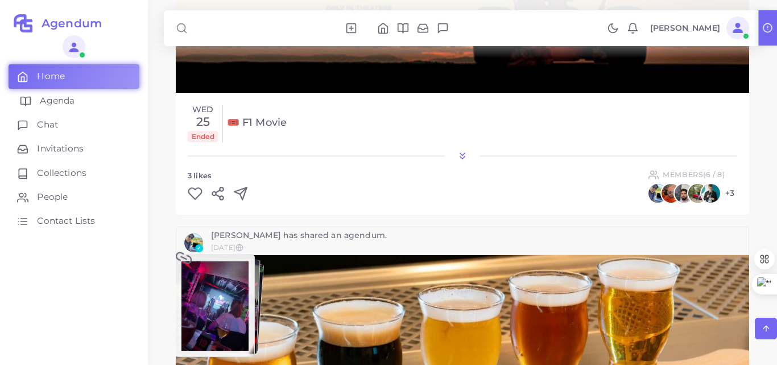
click at [57, 104] on span "Agenda" at bounding box center [57, 100] width 35 height 13
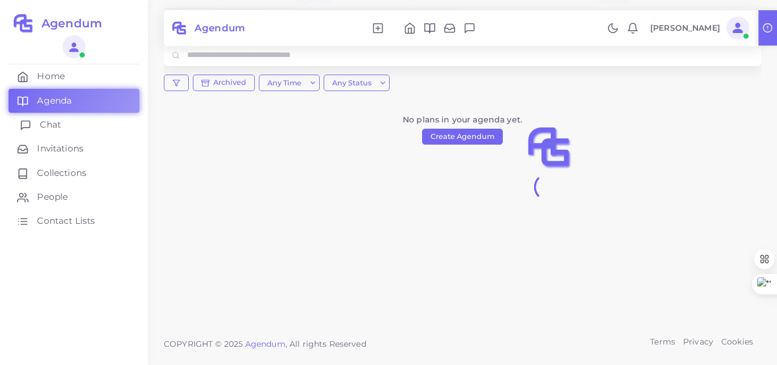
scroll to position [188, 0]
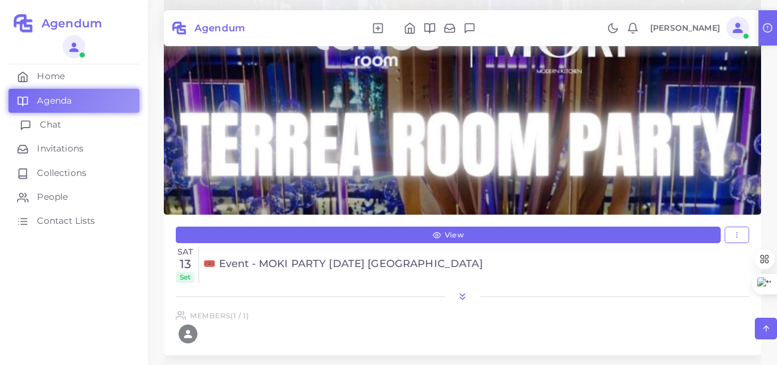
click at [83, 126] on link "Chat" at bounding box center [74, 125] width 131 height 24
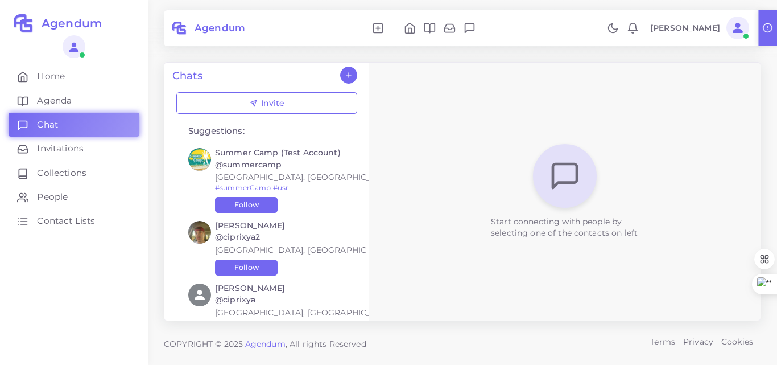
scroll to position [274, 0]
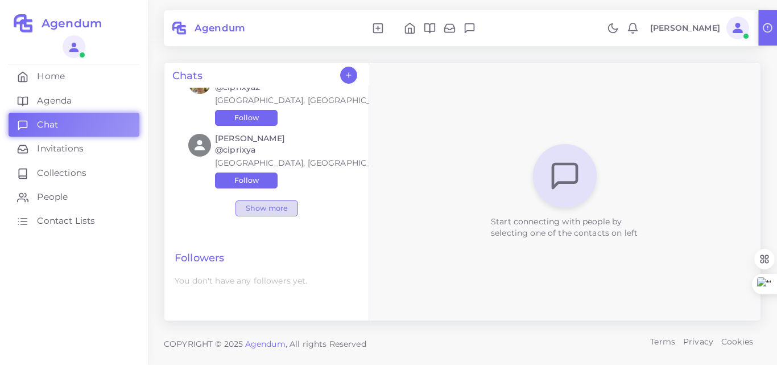
click at [270, 210] on link "Show more" at bounding box center [267, 208] width 63 height 16
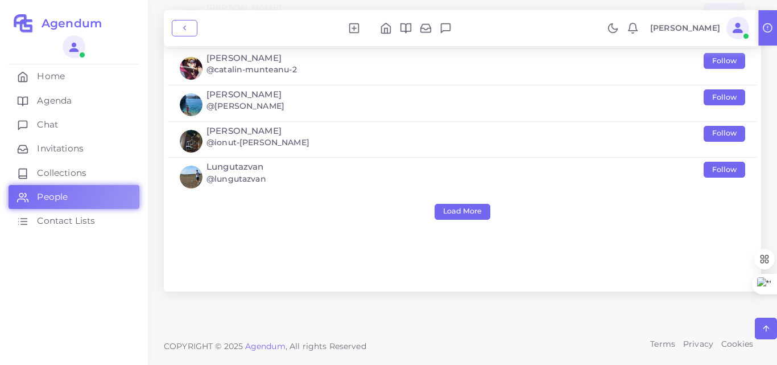
scroll to position [5836, 0]
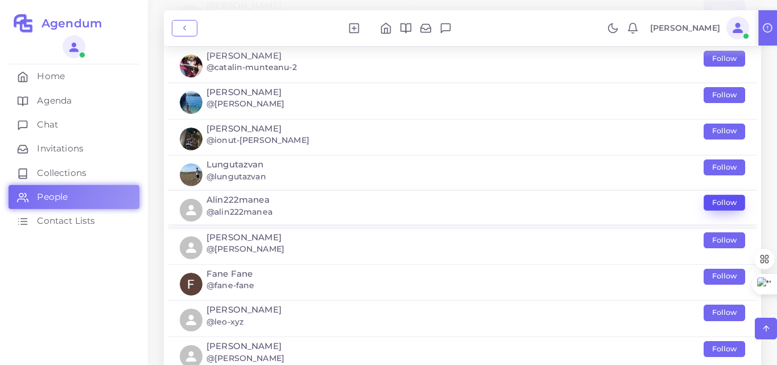
click at [716, 197] on button "Follow" at bounding box center [725, 203] width 42 height 16
click at [727, 165] on button "Follow" at bounding box center [725, 166] width 42 height 16
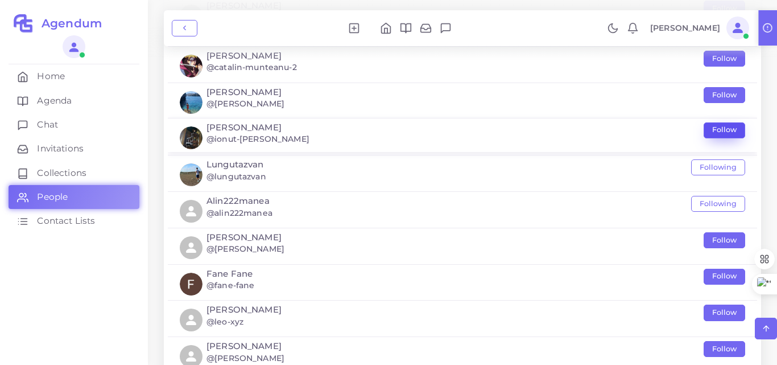
click at [730, 127] on button "Follow" at bounding box center [725, 130] width 42 height 16
click at [733, 91] on button "Follow" at bounding box center [725, 94] width 42 height 16
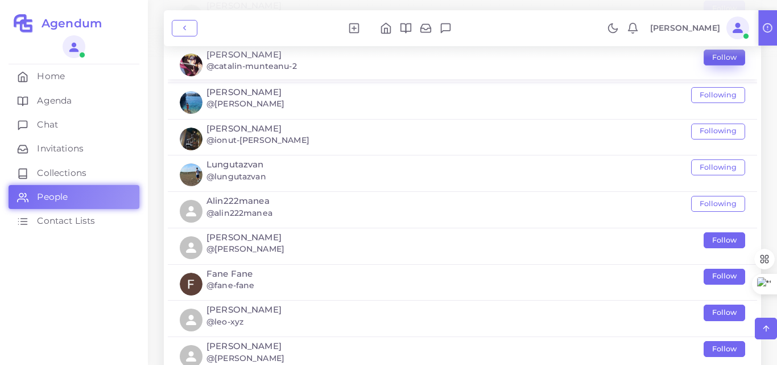
click at [731, 59] on button "Follow" at bounding box center [725, 58] width 42 height 16
click at [731, 237] on button "Follow" at bounding box center [725, 239] width 42 height 16
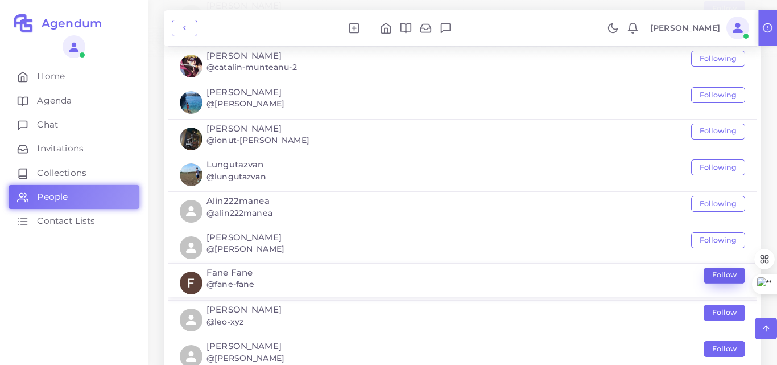
click at [725, 270] on button "Follow" at bounding box center [725, 275] width 42 height 16
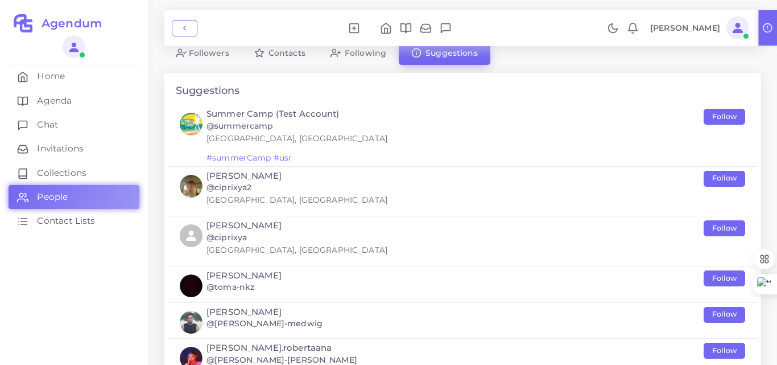
scroll to position [0, 0]
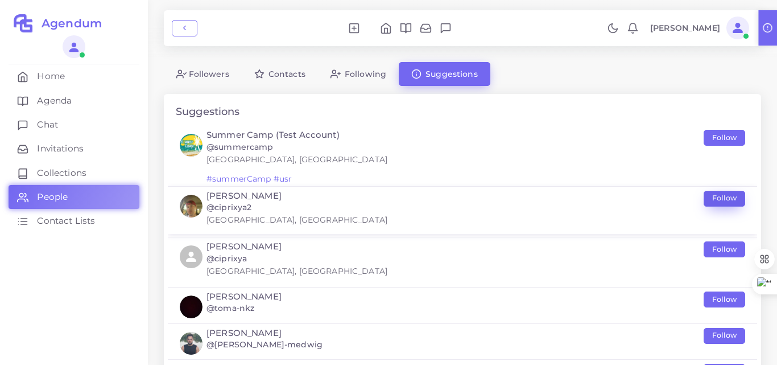
click at [724, 198] on button "Follow" at bounding box center [725, 199] width 42 height 16
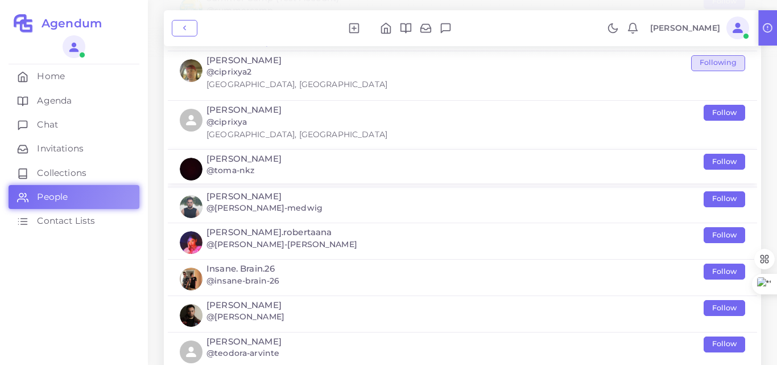
scroll to position [138, 0]
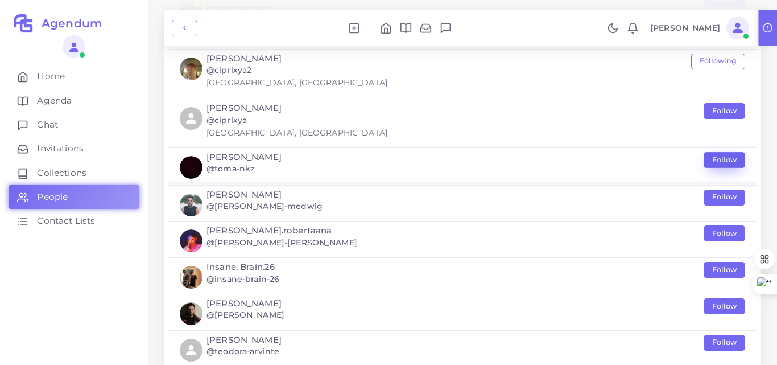
click at [734, 166] on button "Follow" at bounding box center [725, 160] width 42 height 16
click at [728, 193] on button "Follow" at bounding box center [725, 196] width 42 height 16
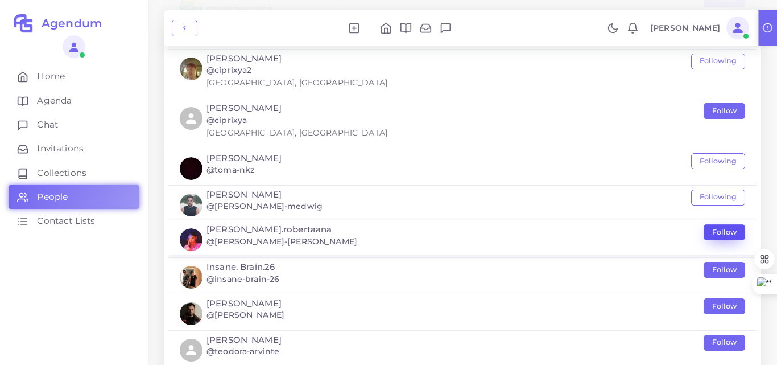
click at [728, 230] on button "Follow" at bounding box center [725, 232] width 42 height 16
click at [726, 268] on button "Follow" at bounding box center [725, 269] width 42 height 16
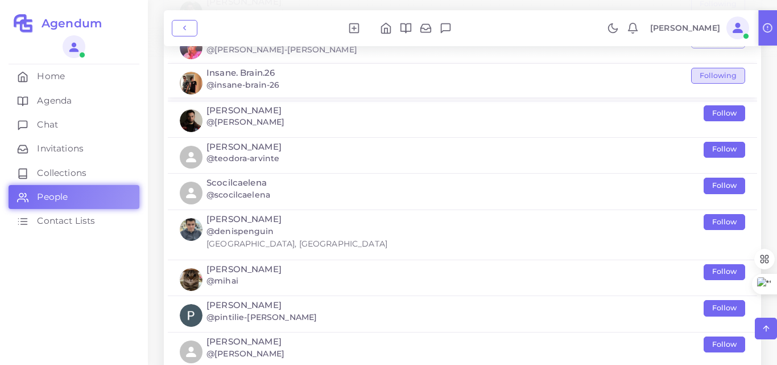
scroll to position [340, 0]
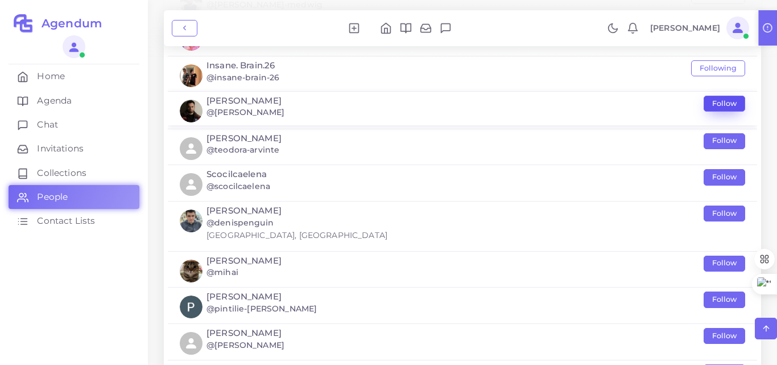
click at [723, 102] on button "Follow" at bounding box center [725, 104] width 42 height 16
click at [729, 143] on button "Follow" at bounding box center [725, 140] width 42 height 16
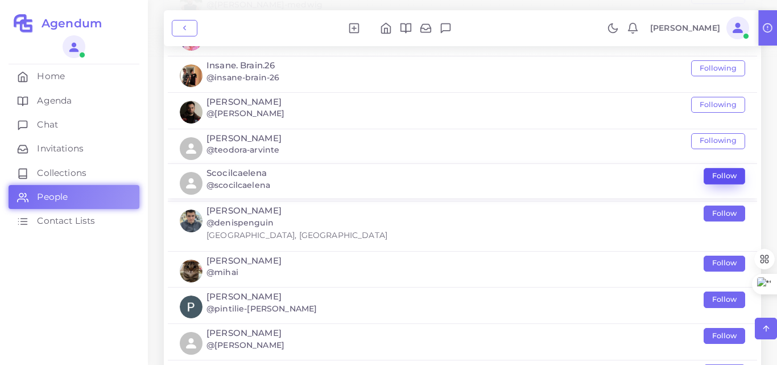
click at [731, 175] on button "Follow" at bounding box center [725, 176] width 42 height 16
click at [733, 213] on button "Follow" at bounding box center [725, 212] width 42 height 16
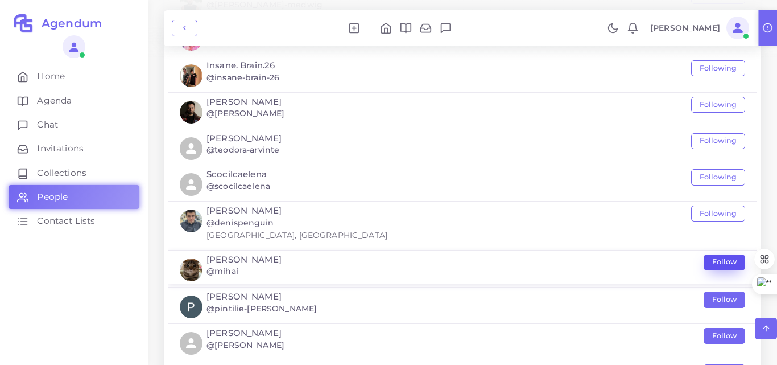
click at [732, 264] on button "Follow" at bounding box center [725, 262] width 42 height 16
click at [734, 298] on button "Follow" at bounding box center [725, 298] width 42 height 16
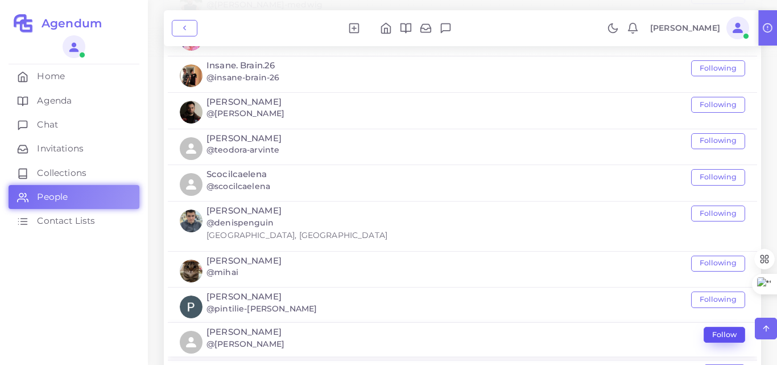
click at [732, 333] on button "Follow" at bounding box center [725, 335] width 42 height 16
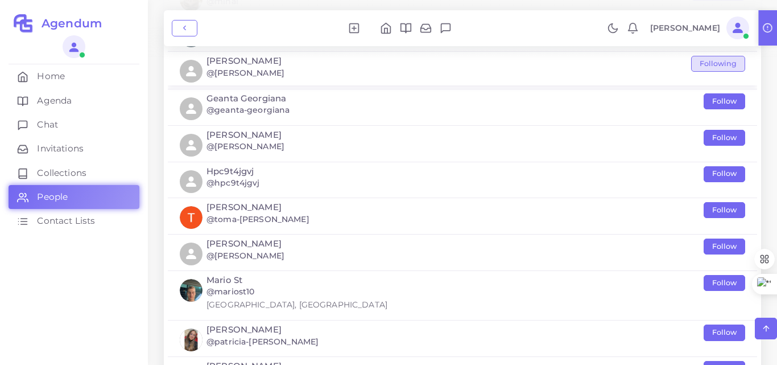
scroll to position [656, 0]
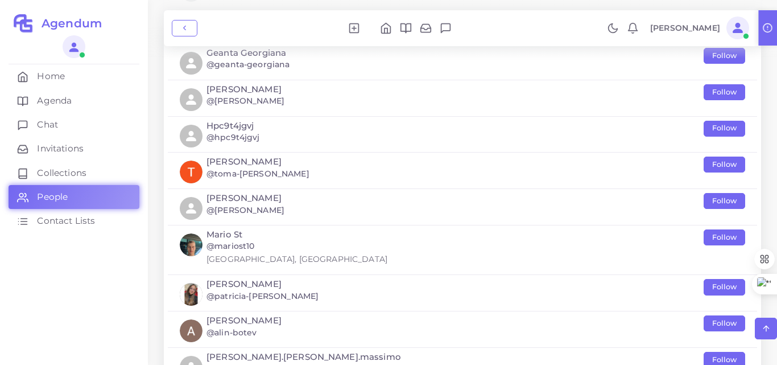
click at [727, 53] on div at bounding box center [388, 29] width 777 height 58
click at [719, 55] on div at bounding box center [388, 29] width 777 height 58
click at [726, 95] on button "Follow" at bounding box center [725, 91] width 42 height 16
click at [726, 127] on button "Follow" at bounding box center [725, 127] width 42 height 16
click at [726, 168] on button "Follow" at bounding box center [725, 163] width 42 height 16
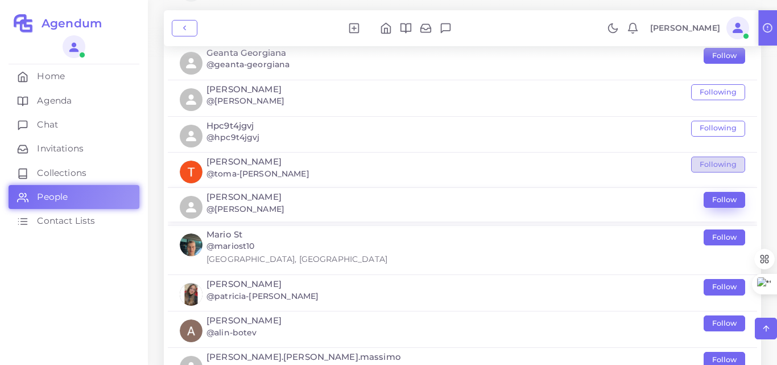
drag, startPoint x: 726, startPoint y: 168, endPoint x: 725, endPoint y: 202, distance: 33.6
click at [721, 236] on button "Follow" at bounding box center [725, 236] width 42 height 16
click at [729, 199] on button "Follow" at bounding box center [725, 200] width 42 height 16
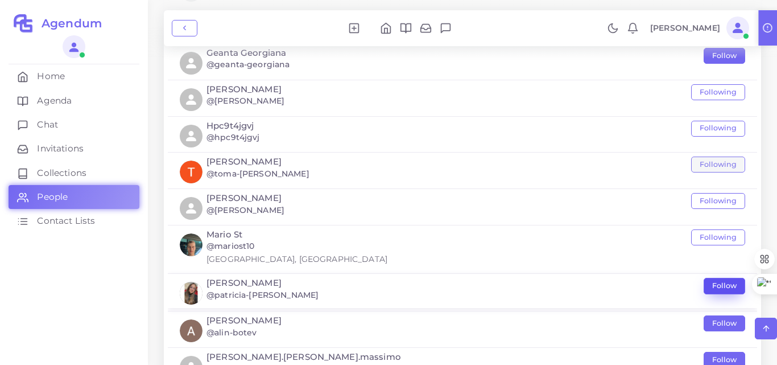
click at [725, 285] on button "Follow" at bounding box center [725, 286] width 42 height 16
click at [727, 321] on button "Follow" at bounding box center [725, 322] width 42 height 16
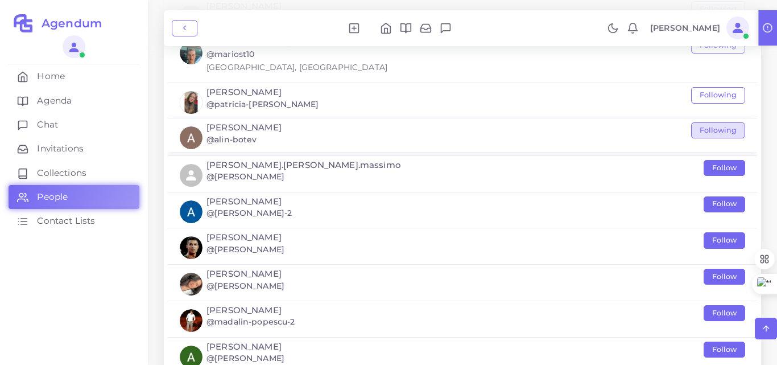
scroll to position [861, 0]
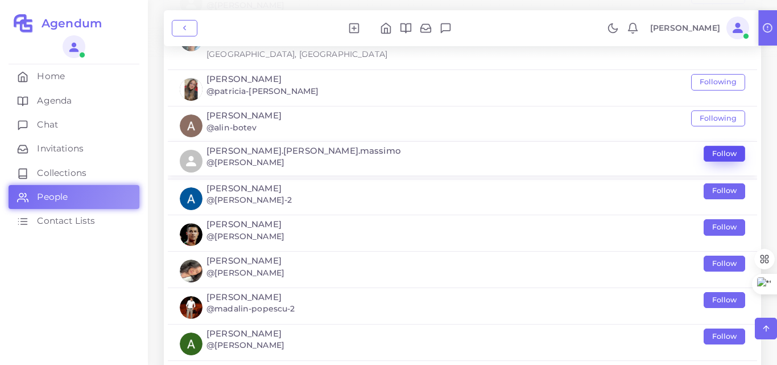
click at [734, 158] on button "Follow" at bounding box center [725, 154] width 42 height 16
click at [730, 187] on button "Follow" at bounding box center [725, 190] width 42 height 16
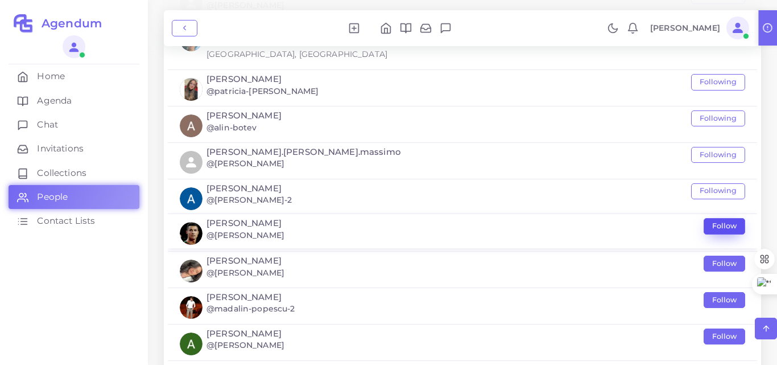
click at [731, 225] on button "Follow" at bounding box center [725, 226] width 42 height 16
click at [734, 266] on button "Follow" at bounding box center [725, 262] width 42 height 16
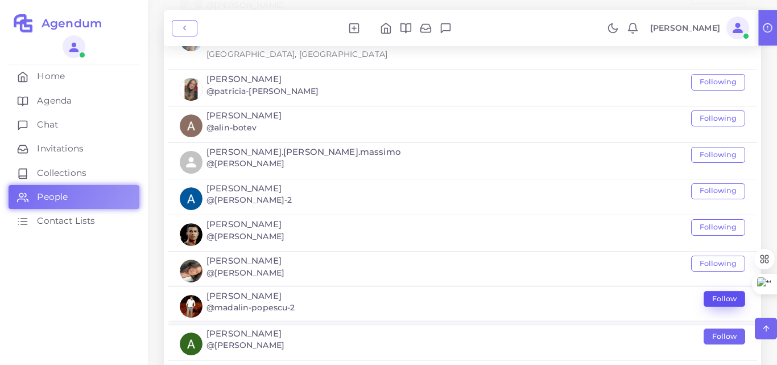
click at [729, 295] on button "Follow" at bounding box center [725, 299] width 42 height 16
click at [734, 335] on button "Follow" at bounding box center [725, 335] width 42 height 16
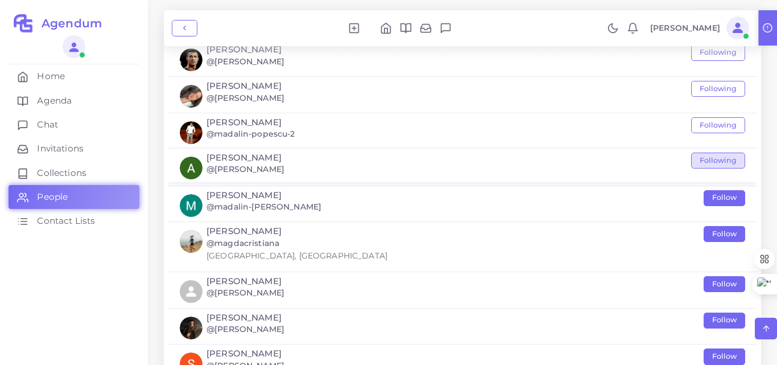
scroll to position [1106, 0]
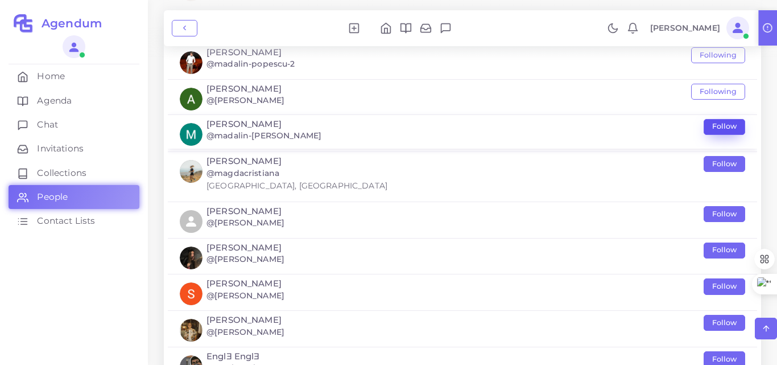
click at [727, 129] on button "Follow" at bounding box center [725, 127] width 42 height 16
click at [730, 163] on button "Follow" at bounding box center [725, 163] width 42 height 16
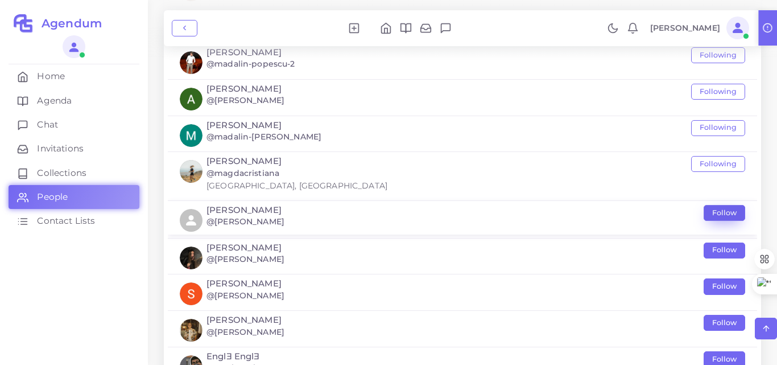
click at [727, 212] on button "Follow" at bounding box center [725, 213] width 42 height 16
click at [719, 246] on button "Follow" at bounding box center [725, 249] width 42 height 16
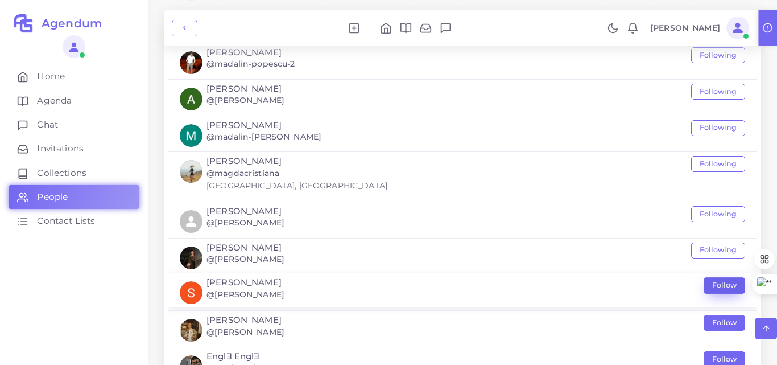
click at [723, 293] on button "Follow" at bounding box center [725, 285] width 42 height 16
click at [725, 320] on button "Follow" at bounding box center [725, 322] width 42 height 16
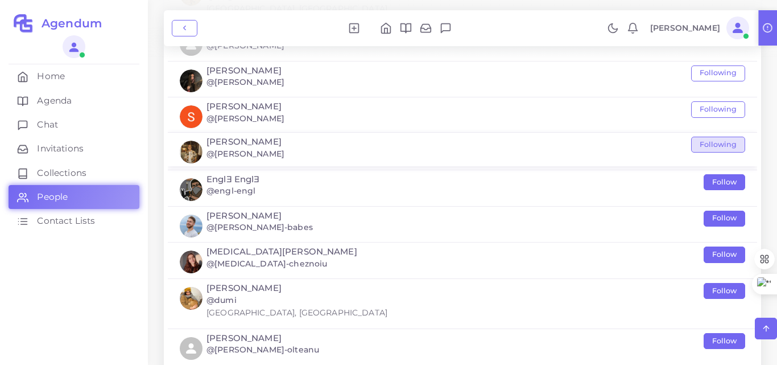
scroll to position [1284, 0]
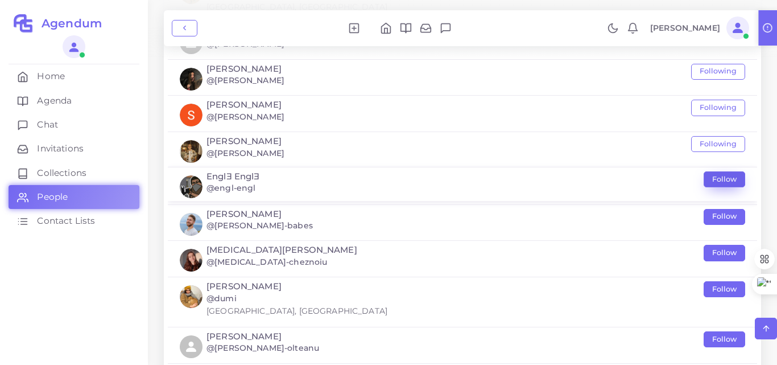
click at [724, 178] on button "Follow" at bounding box center [725, 179] width 42 height 16
click at [725, 216] on button "Follow" at bounding box center [725, 216] width 42 height 16
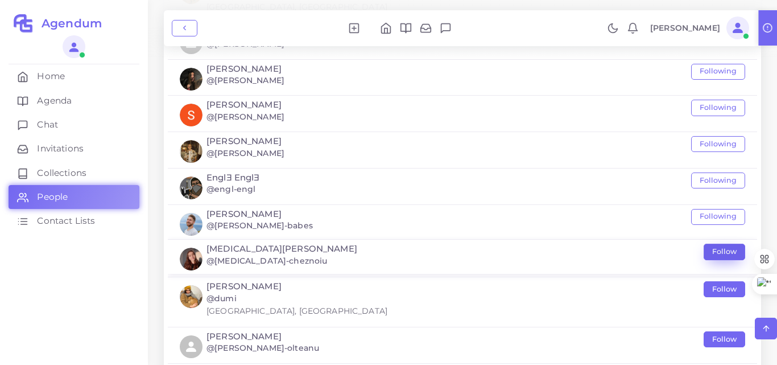
click at [724, 250] on button "Follow" at bounding box center [725, 252] width 42 height 16
click at [720, 285] on button "Follow" at bounding box center [725, 288] width 42 height 16
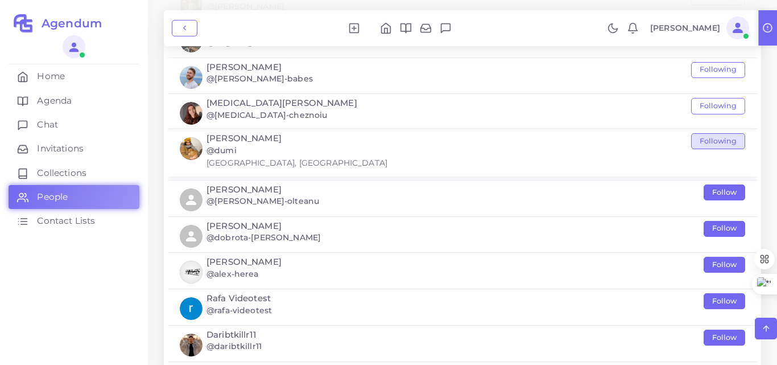
scroll to position [1464, 0]
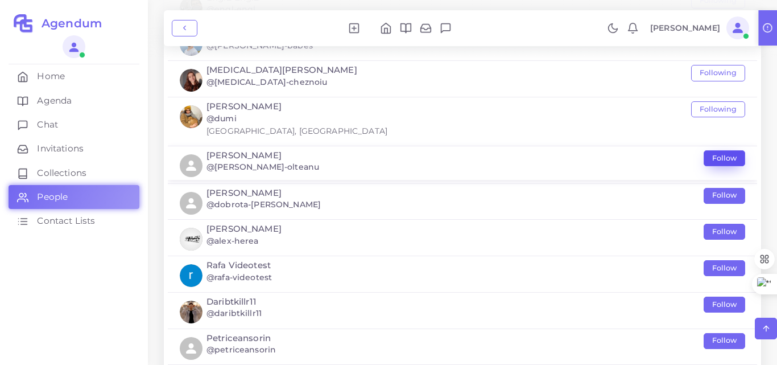
click at [729, 160] on button "Follow" at bounding box center [725, 158] width 42 height 16
click at [725, 193] on button "Follow" at bounding box center [725, 195] width 42 height 16
click at [722, 232] on button "Follow" at bounding box center [725, 230] width 42 height 16
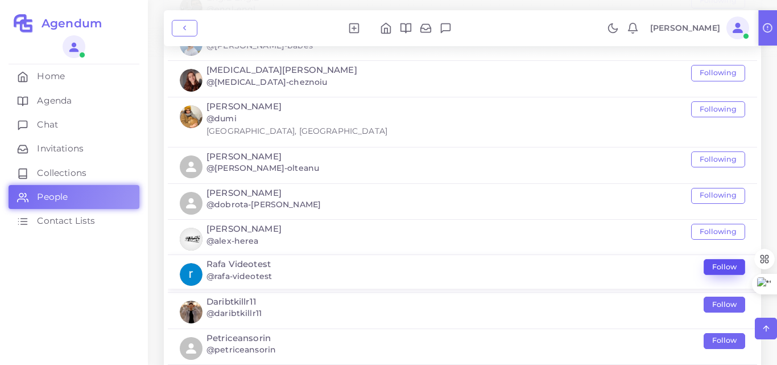
click at [724, 267] on button "Follow" at bounding box center [725, 267] width 42 height 16
click at [723, 302] on button "Follow" at bounding box center [725, 303] width 42 height 16
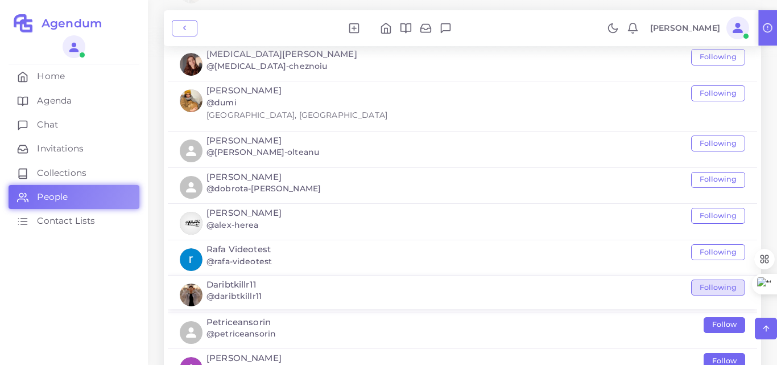
scroll to position [1561, 0]
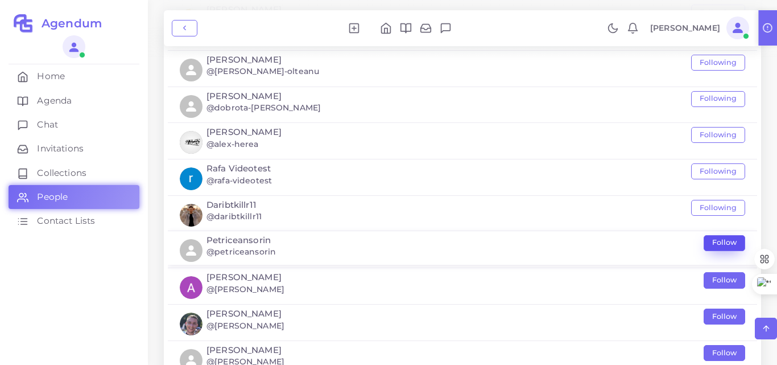
click at [723, 245] on button "Follow" at bounding box center [725, 243] width 42 height 16
click at [725, 278] on button "Follow" at bounding box center [725, 279] width 42 height 16
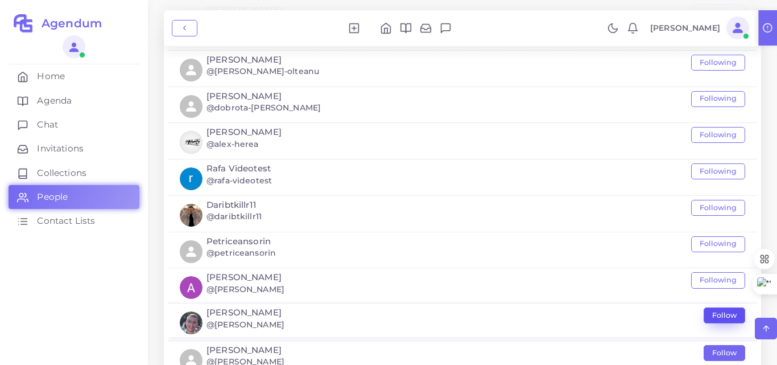
click at [728, 310] on button "Follow" at bounding box center [725, 315] width 42 height 16
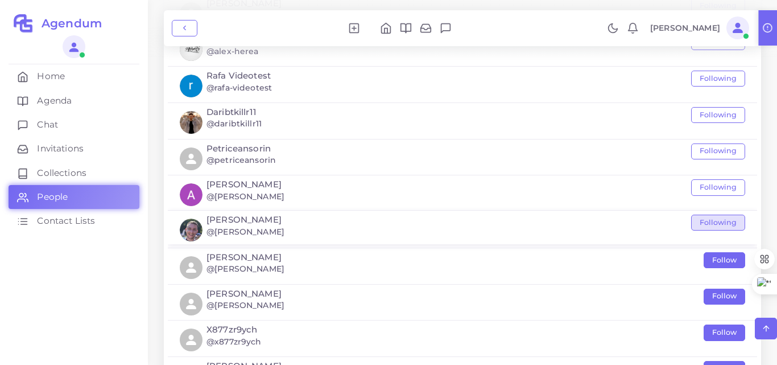
scroll to position [1745, 0]
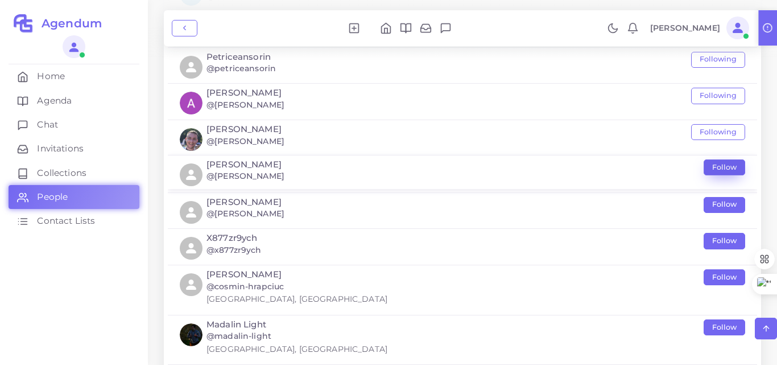
click at [723, 162] on button "Follow" at bounding box center [725, 167] width 42 height 16
click at [723, 203] on button "Follow" at bounding box center [725, 204] width 42 height 16
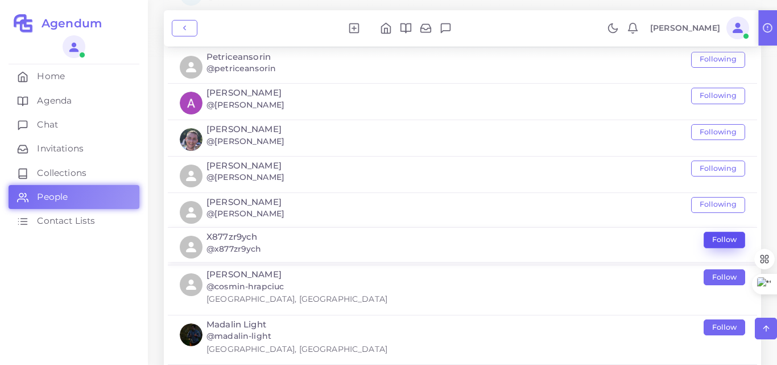
click at [719, 238] on button "Follow" at bounding box center [725, 240] width 42 height 16
click at [723, 274] on button "Follow" at bounding box center [725, 276] width 42 height 16
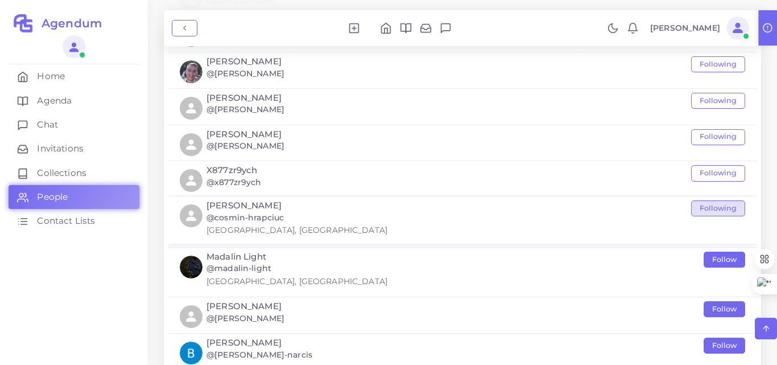
scroll to position [1882, 0]
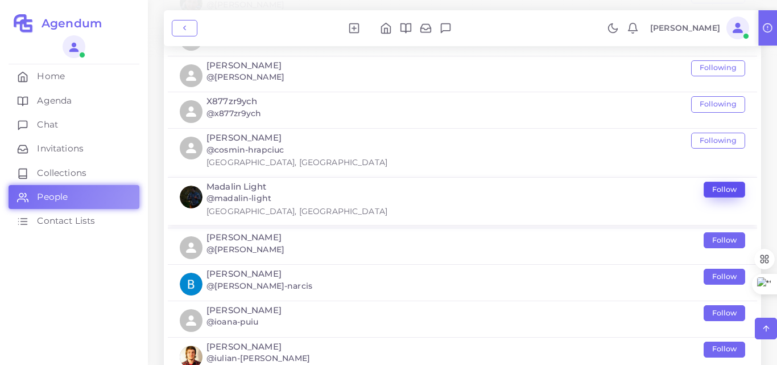
click at [726, 186] on button "Follow" at bounding box center [725, 190] width 42 height 16
click at [727, 237] on button "Follow" at bounding box center [725, 239] width 42 height 16
click at [382, 27] on link at bounding box center [386, 28] width 20 height 13
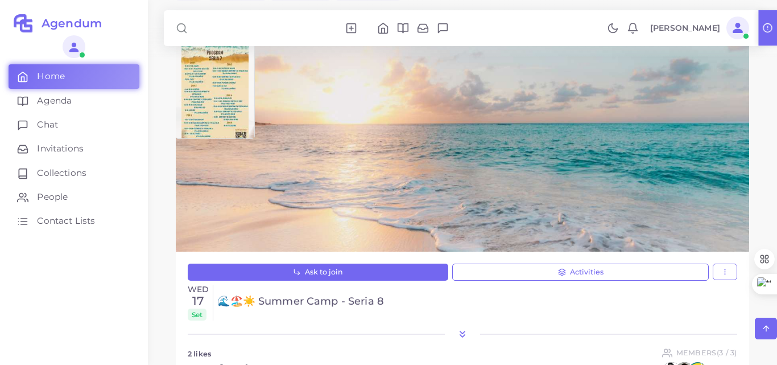
scroll to position [1882, 0]
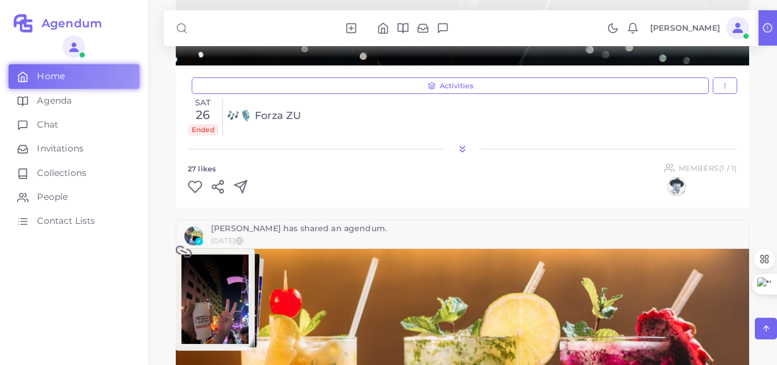
click at [429, 27] on icon at bounding box center [423, 28] width 12 height 12
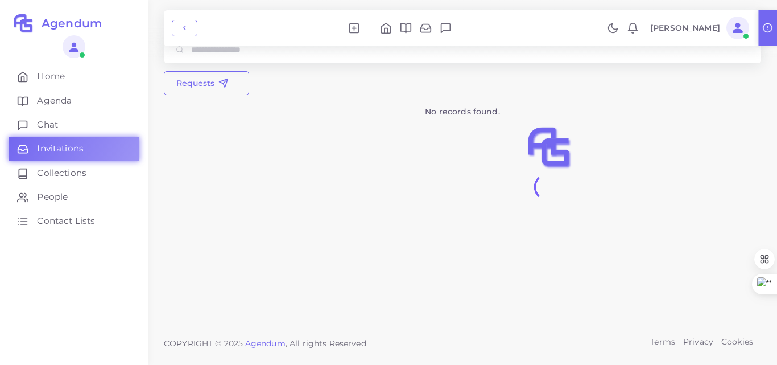
scroll to position [26, 0]
click at [448, 27] on icon at bounding box center [446, 28] width 12 height 12
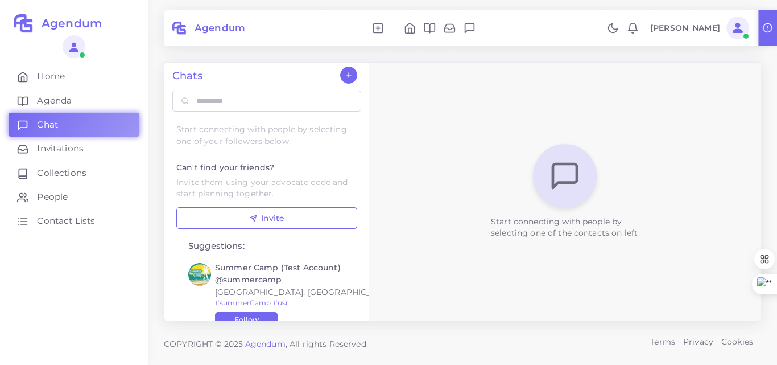
click at [434, 29] on icon at bounding box center [430, 28] width 12 height 12
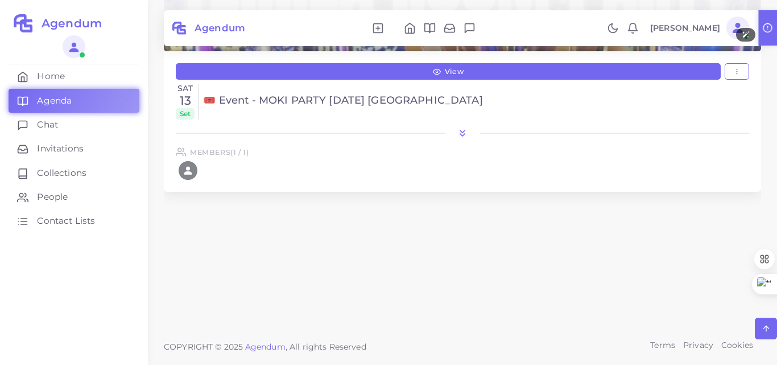
scroll to position [354, 0]
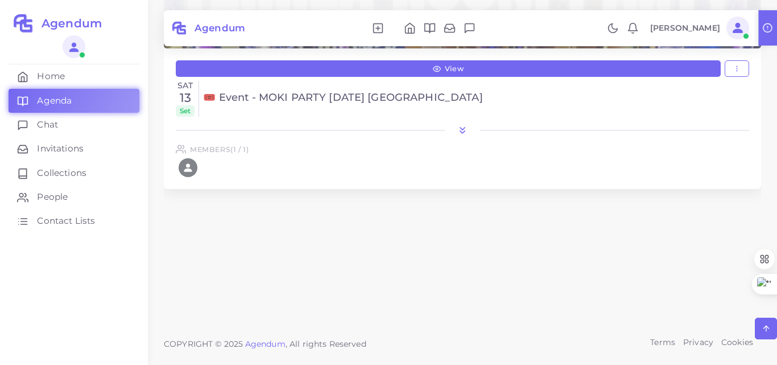
click at [464, 129] on polyline at bounding box center [462, 128] width 5 height 2
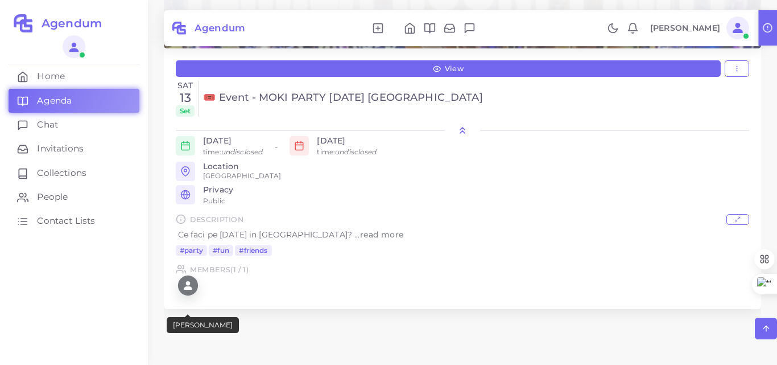
click at [187, 290] on icon "person fill" at bounding box center [187, 285] width 9 height 9
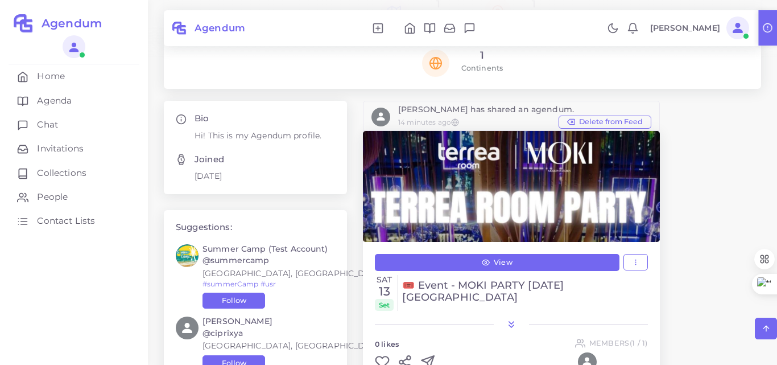
scroll to position [451, 0]
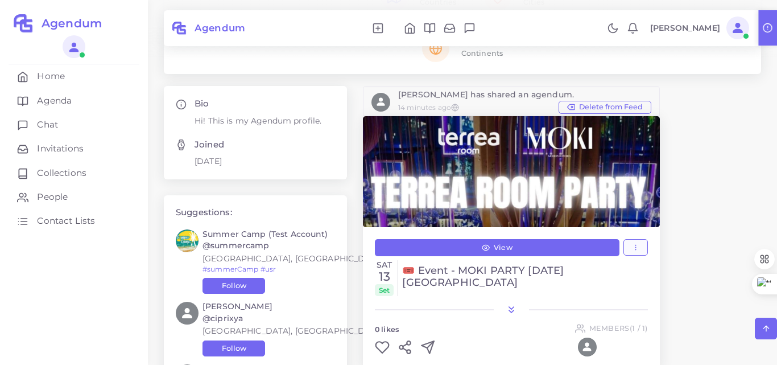
click at [628, 250] on button "button" at bounding box center [636, 247] width 24 height 17
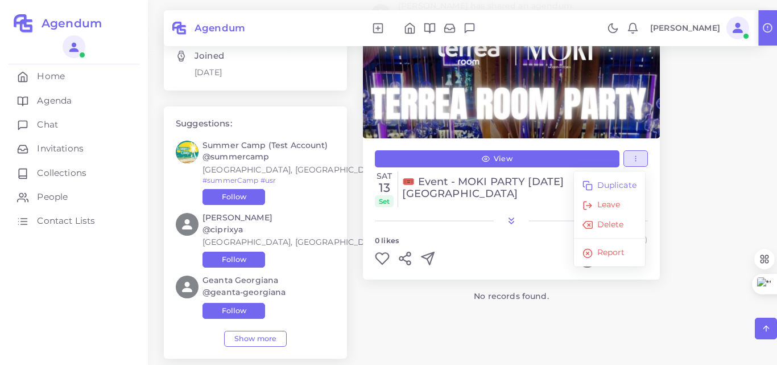
scroll to position [554, 0]
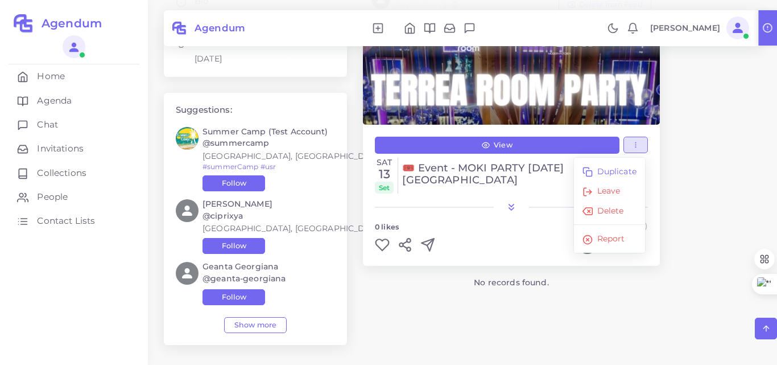
click at [680, 218] on div "Bio Hi! This is my Agendum profile. Joined Aug 27, 2025 Suggestions: Summer Cam…" at bounding box center [462, 171] width 613 height 377
click at [494, 190] on div "Sat 13 Set 🎟️ Event - MOKI PARTY 13 SEPTEMBRIE TERREA ROOM" at bounding box center [511, 176] width 273 height 36
click at [476, 167] on h4 "🎟️ Event - MOKI PARTY 13 SEPTEMBRIE TERREA ROOM" at bounding box center [525, 174] width 246 height 24
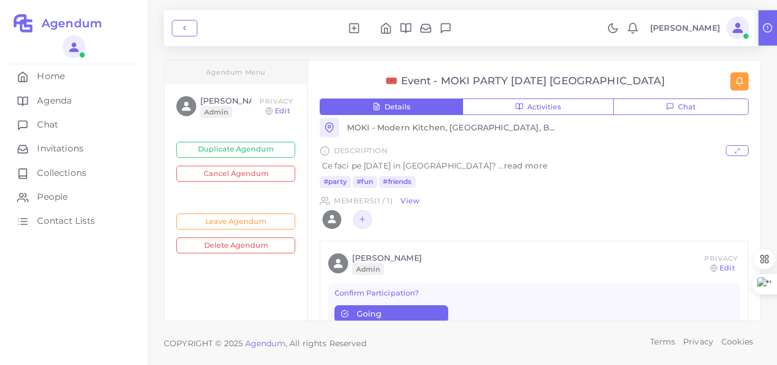
scroll to position [290, 0]
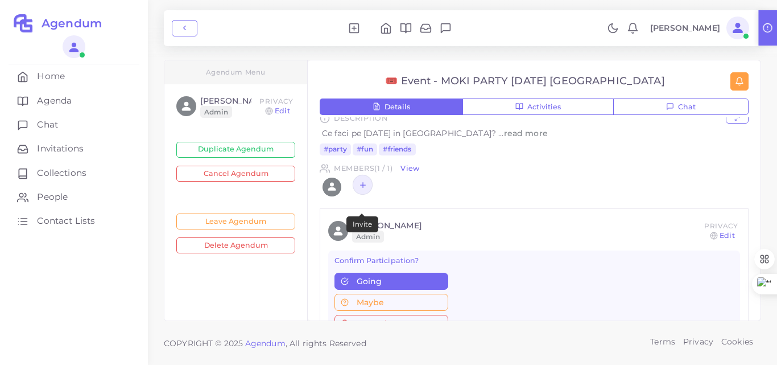
click at [367, 195] on span at bounding box center [363, 185] width 20 height 20
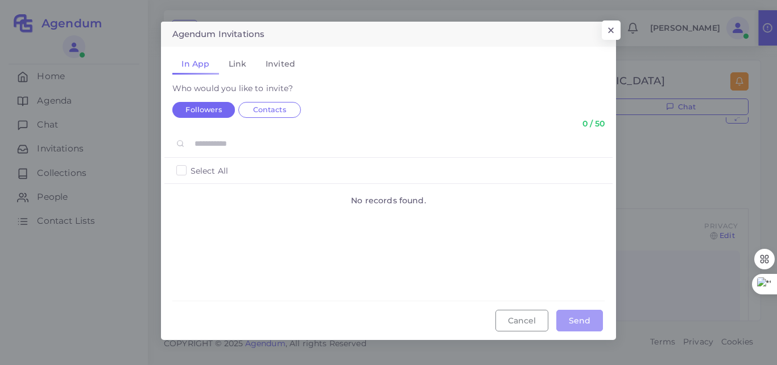
click at [242, 141] on input "text" at bounding box center [401, 144] width 418 height 22
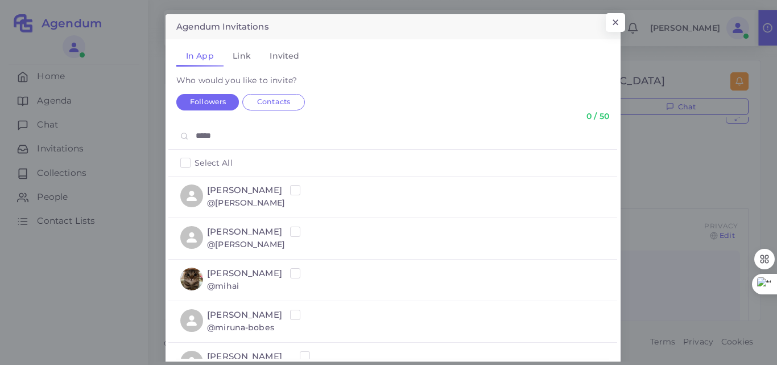
type input "*****"
click at [195, 162] on label "Select All" at bounding box center [214, 162] width 38 height 11
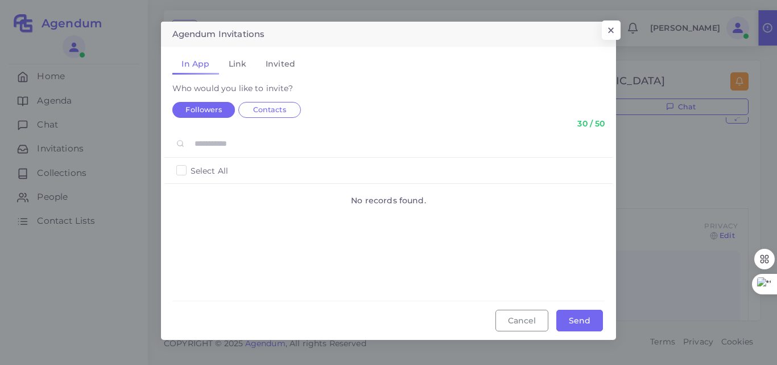
click at [238, 143] on input "text" at bounding box center [401, 144] width 418 height 22
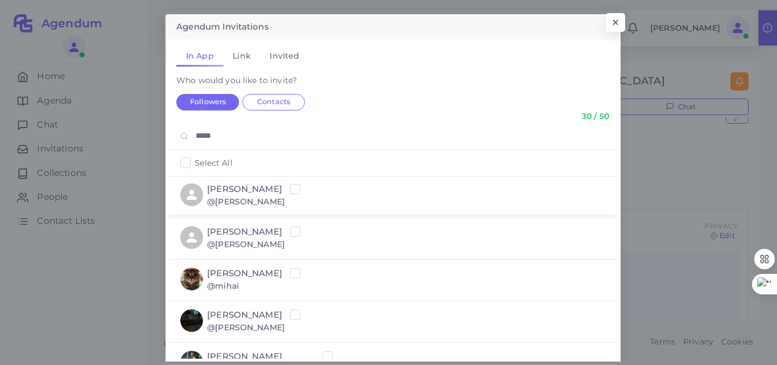
type input "*****"
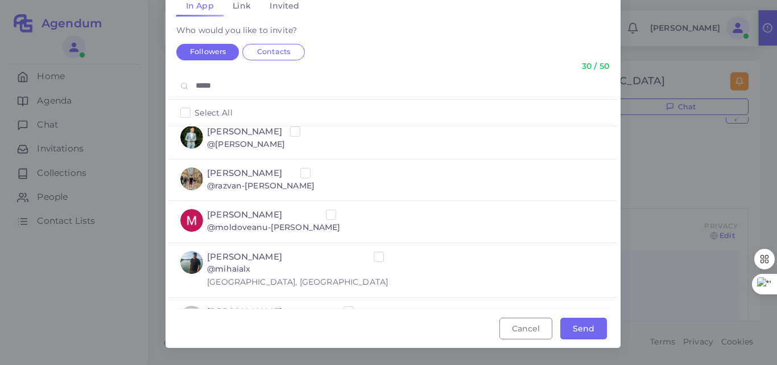
scroll to position [1855, 0]
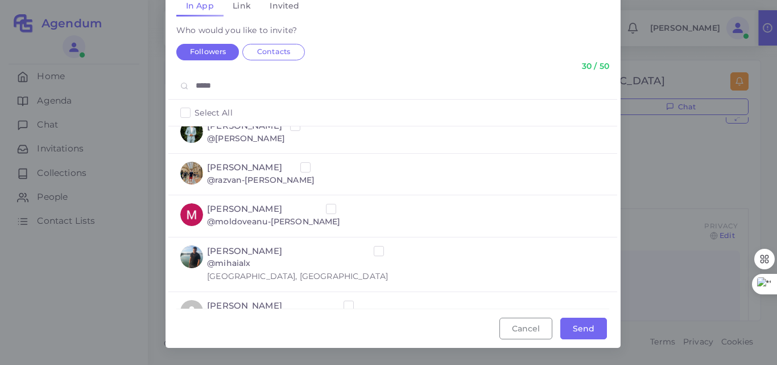
click at [195, 110] on label "Select All" at bounding box center [214, 112] width 38 height 11
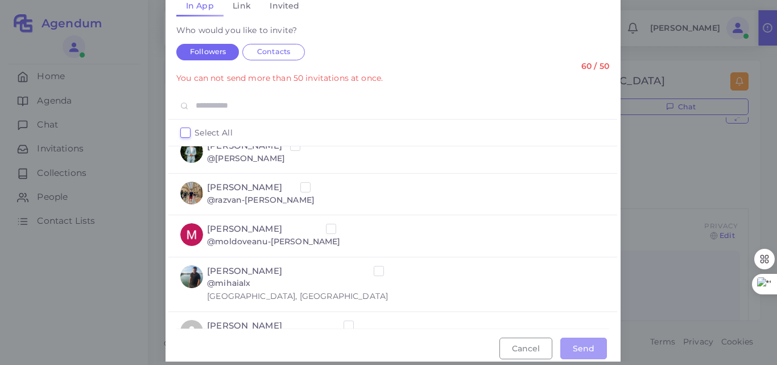
scroll to position [5, 0]
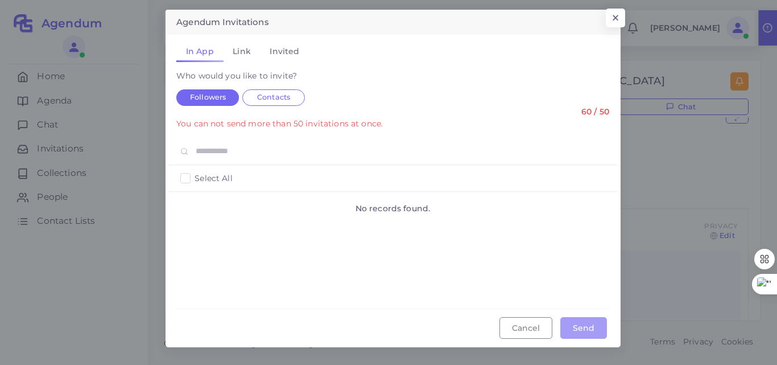
click at [195, 178] on label "Select All" at bounding box center [214, 177] width 38 height 11
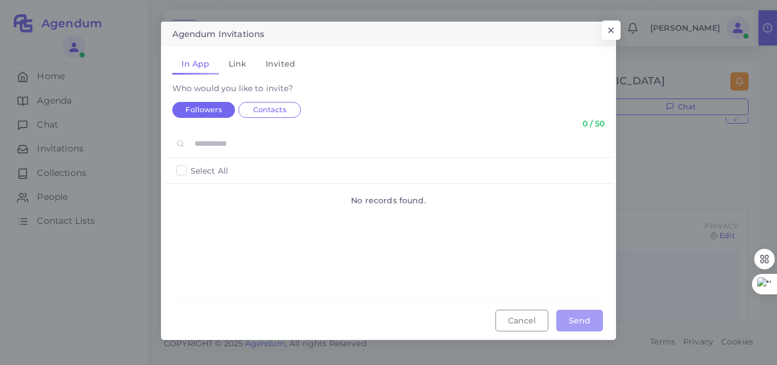
click at [233, 146] on input "text" at bounding box center [401, 144] width 418 height 22
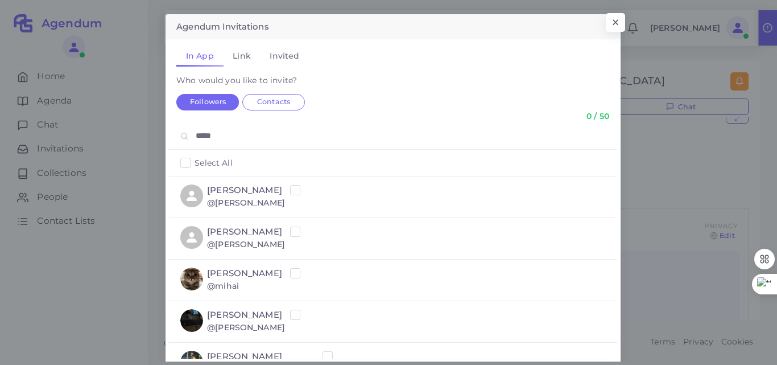
type input "*****"
click at [195, 162] on label "Select All" at bounding box center [214, 162] width 38 height 11
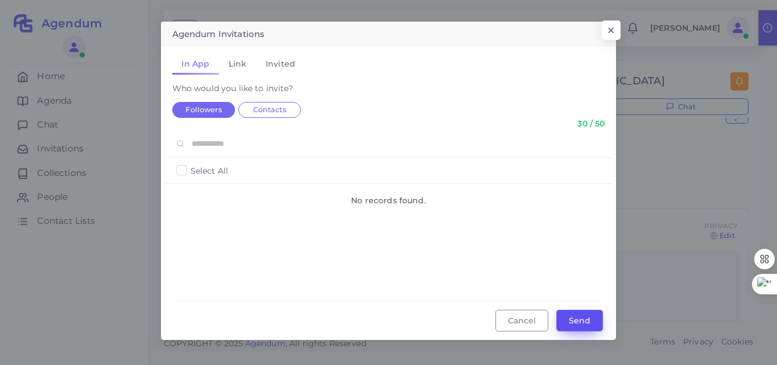
click at [587, 325] on button "Send" at bounding box center [579, 321] width 47 height 22
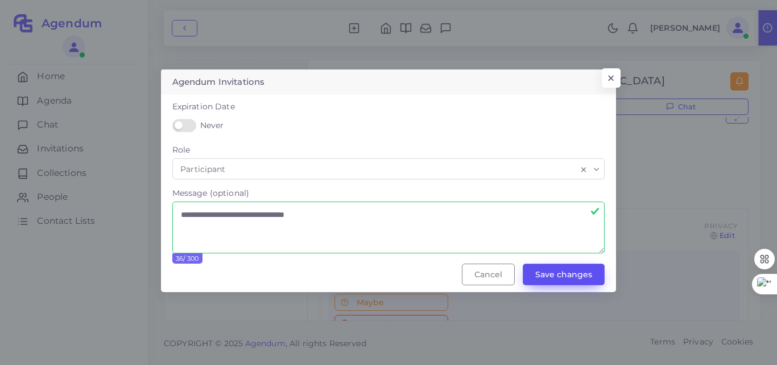
click at [566, 275] on button "Save changes" at bounding box center [564, 274] width 82 height 22
click at [611, 75] on button "×" at bounding box center [609, 80] width 19 height 19
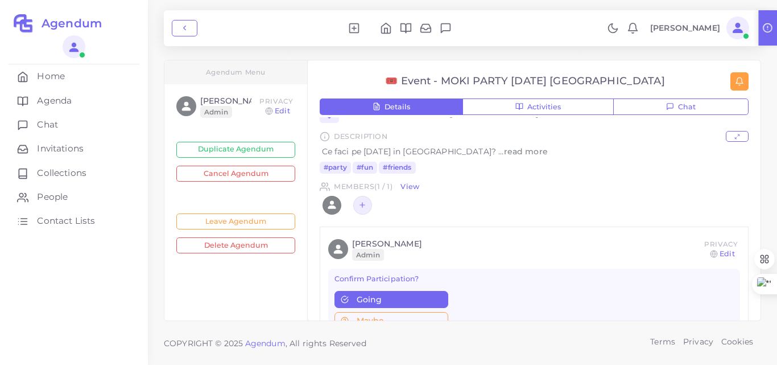
scroll to position [258, 0]
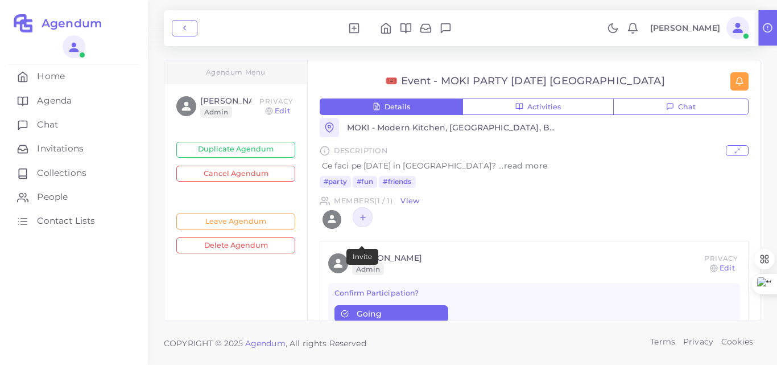
click at [364, 221] on icon at bounding box center [362, 217] width 9 height 9
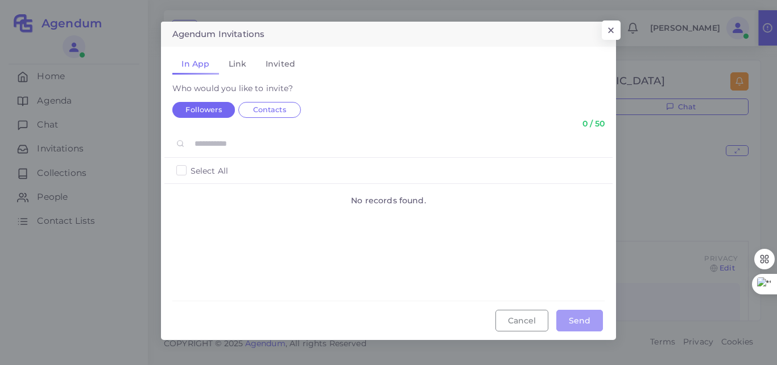
click at [296, 150] on input "text" at bounding box center [401, 144] width 418 height 22
type input "*****"
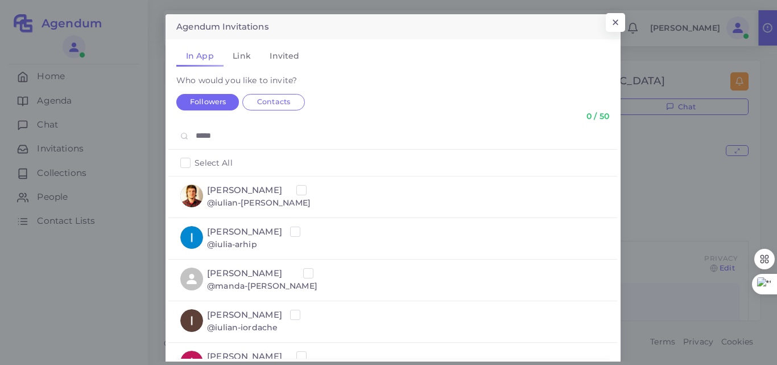
click at [195, 163] on label "Select All" at bounding box center [214, 162] width 38 height 11
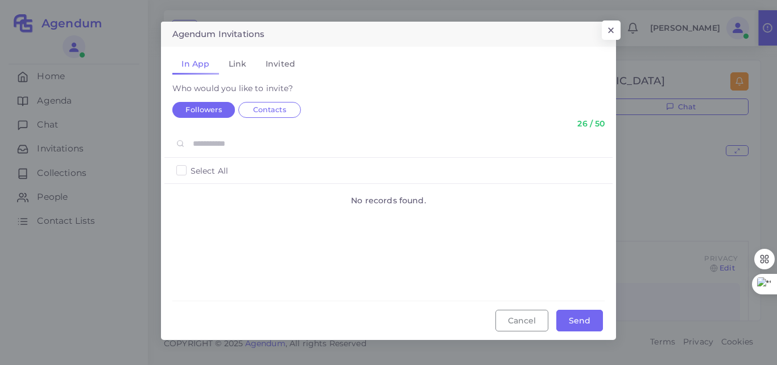
click at [321, 150] on input "text" at bounding box center [401, 144] width 418 height 22
click at [575, 320] on button "Send" at bounding box center [579, 321] width 47 height 22
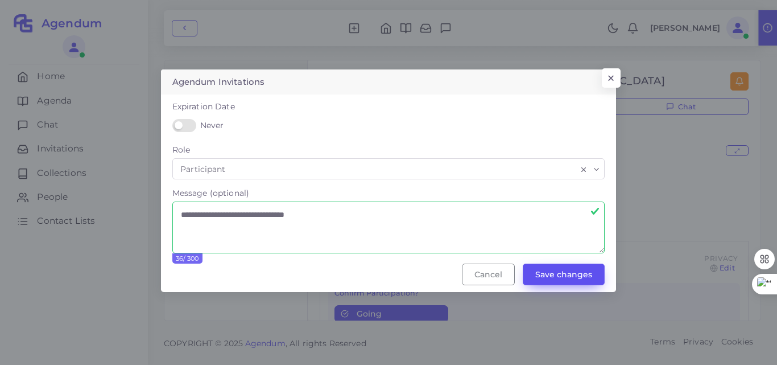
click at [566, 279] on button "Save changes" at bounding box center [564, 274] width 82 height 22
click at [476, 170] on input "Search for option" at bounding box center [403, 168] width 348 height 15
click at [485, 137] on div "Expiration Date Never Now" at bounding box center [388, 122] width 449 height 43
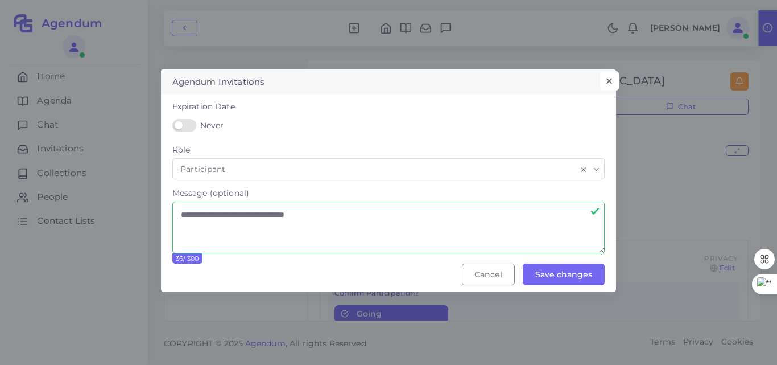
click at [611, 83] on button "×" at bounding box center [609, 80] width 19 height 19
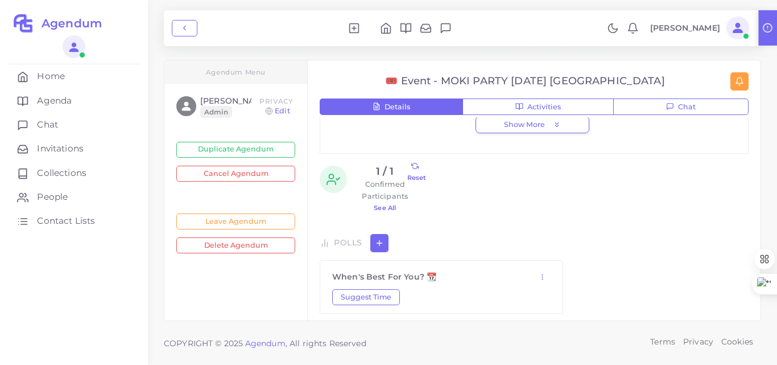
scroll to position [613, 0]
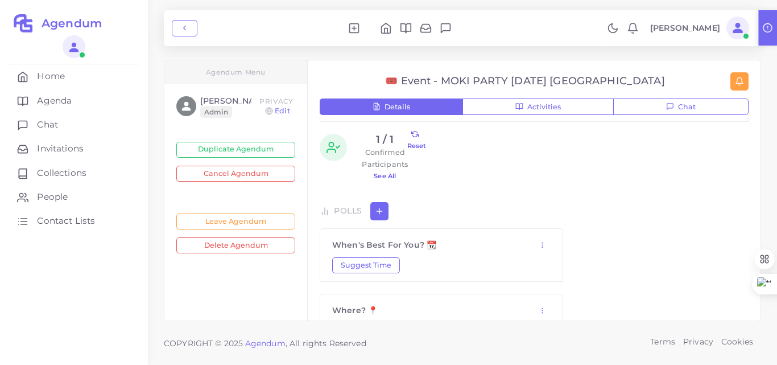
click at [384, 182] on p "See All" at bounding box center [385, 176] width 60 height 12
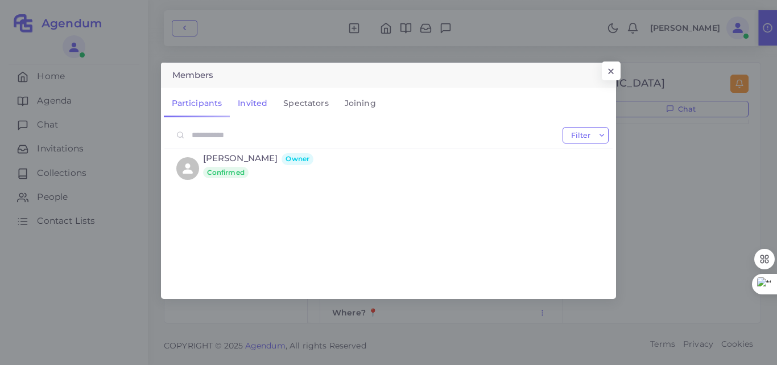
click at [269, 100] on link "Invited" at bounding box center [253, 102] width 46 height 27
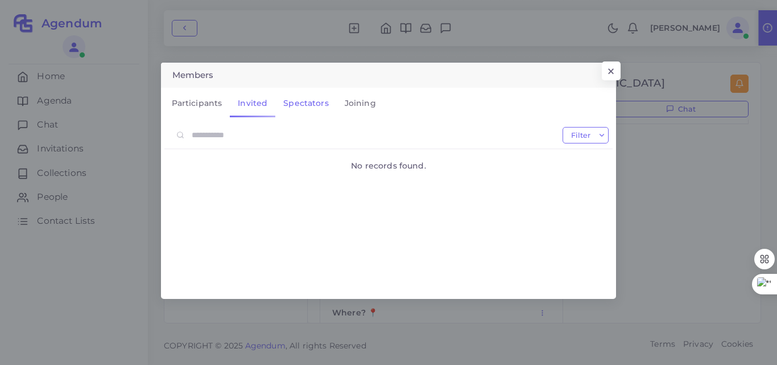
click at [303, 104] on link "Spectators" at bounding box center [305, 102] width 61 height 27
click at [359, 100] on link "Joining" at bounding box center [360, 102] width 47 height 27
click at [608, 70] on button "×" at bounding box center [609, 73] width 19 height 19
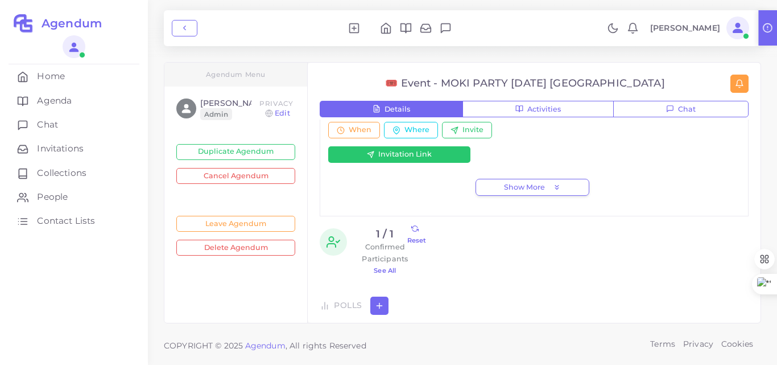
scroll to position [502, 0]
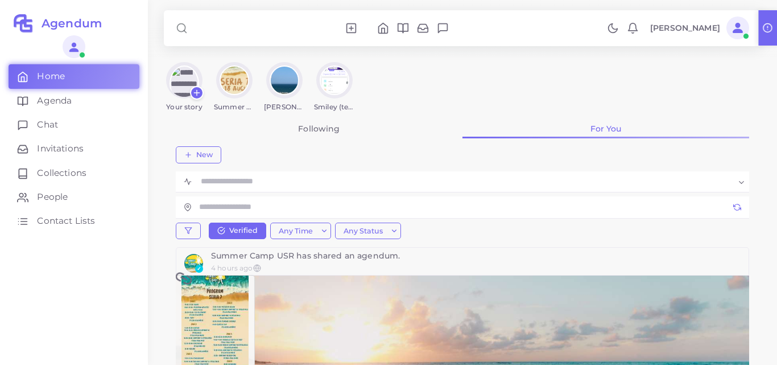
click at [685, 32] on p "[PERSON_NAME]" at bounding box center [685, 28] width 70 height 12
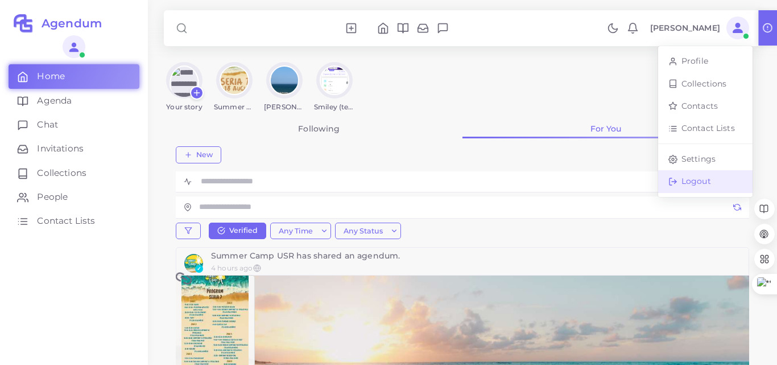
click at [712, 180] on link "Logout" at bounding box center [705, 181] width 94 height 22
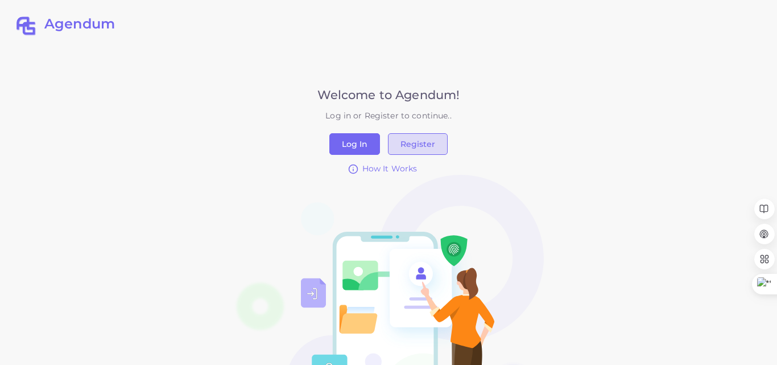
click at [401, 143] on button "Register" at bounding box center [418, 144] width 60 height 22
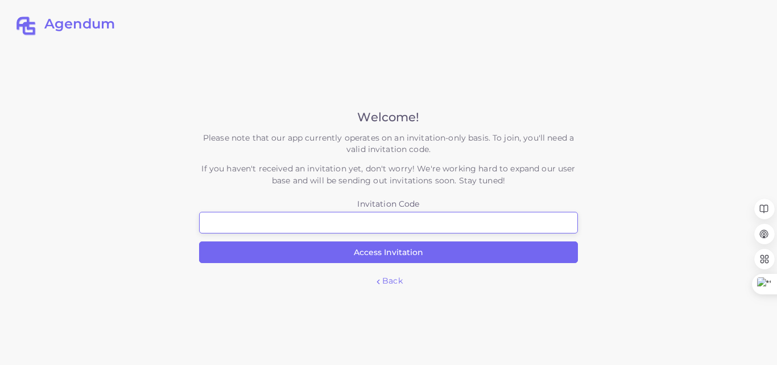
click at [378, 216] on input "Invitation Code" at bounding box center [388, 223] width 379 height 22
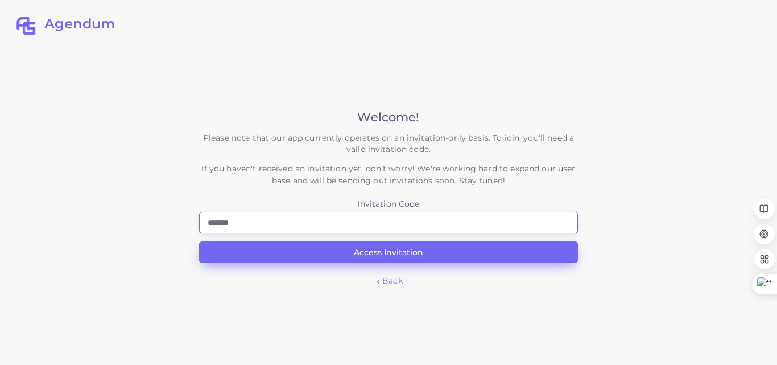
type input "*******"
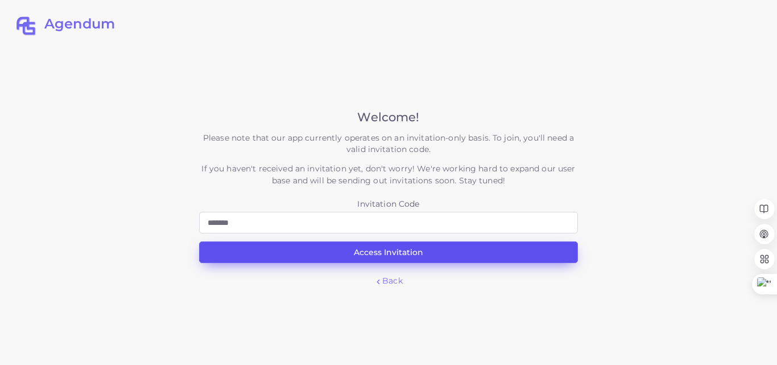
click at [378, 250] on button "Access Invitation" at bounding box center [388, 252] width 379 height 22
